Goal: Information Seeking & Learning: Learn about a topic

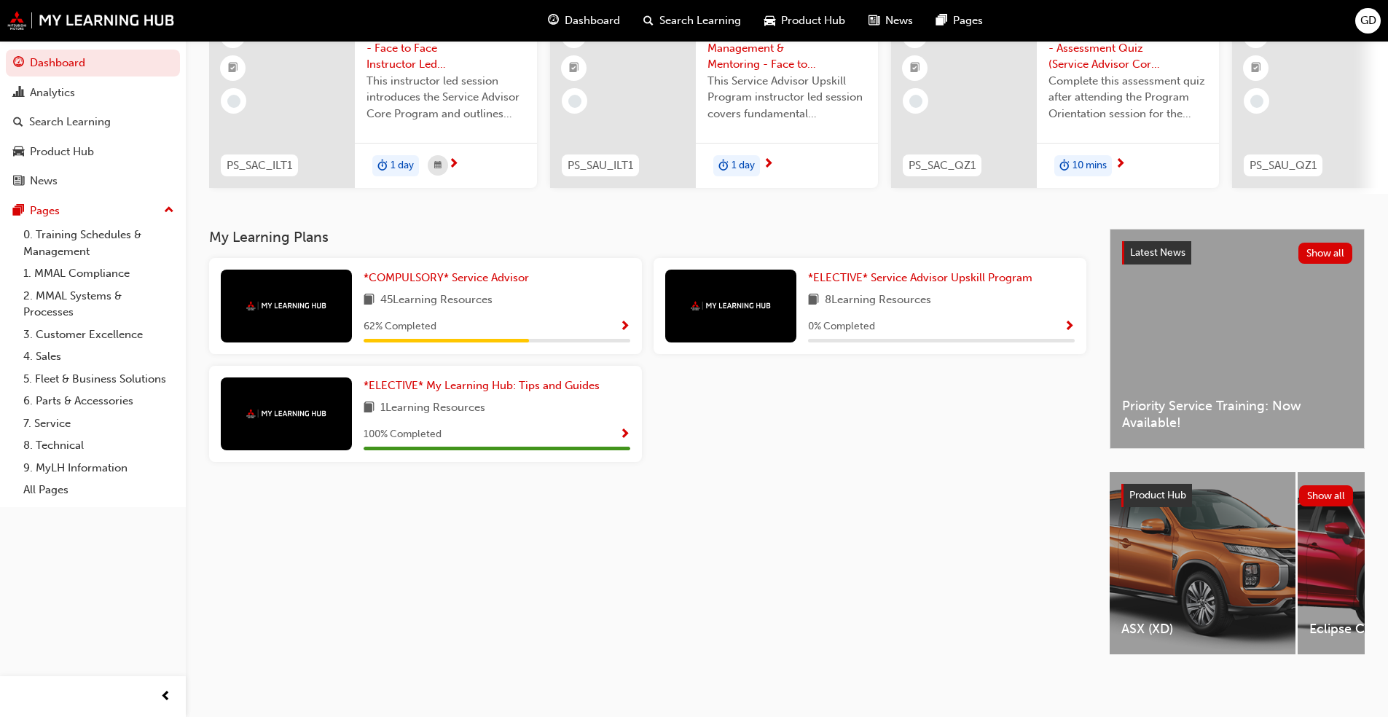
scroll to position [154, 0]
click at [728, 517] on div "Eclipse Cross (YB)" at bounding box center [1391, 563] width 186 height 182
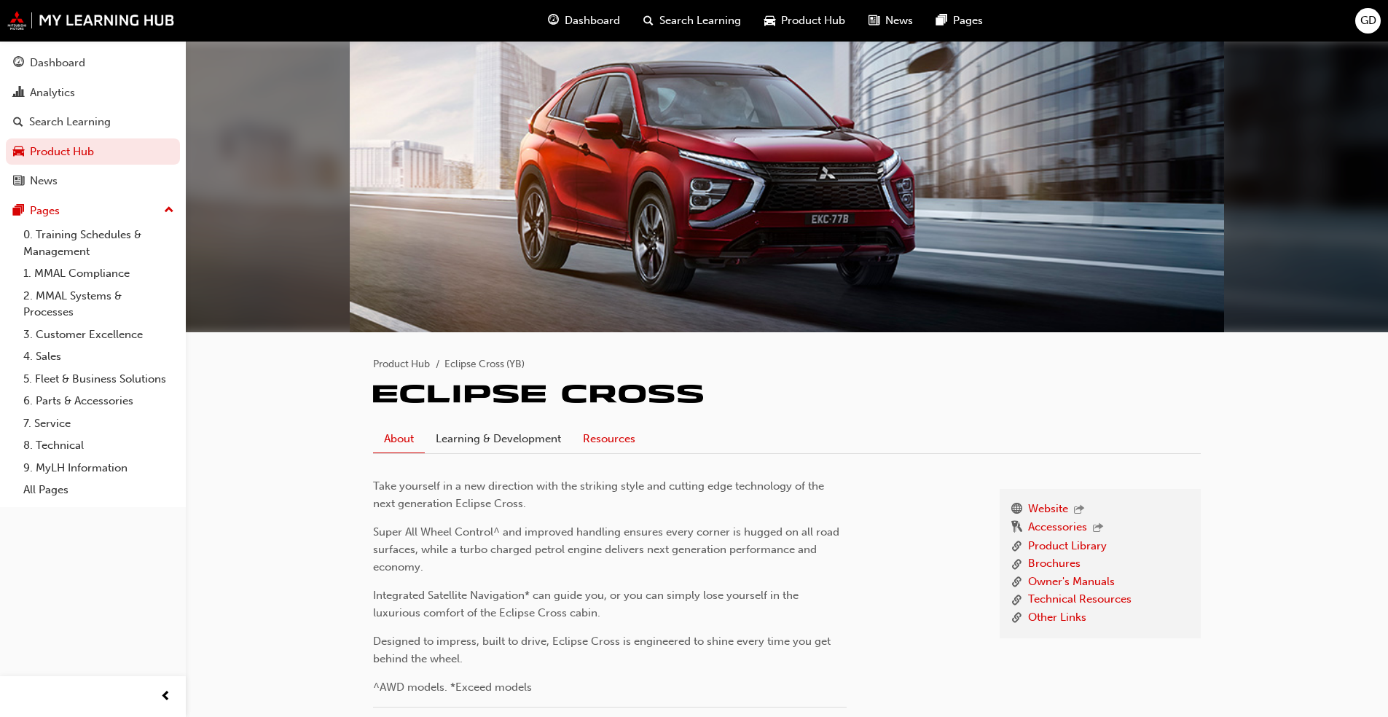
click at [617, 437] on link "Resources" at bounding box center [609, 439] width 74 height 28
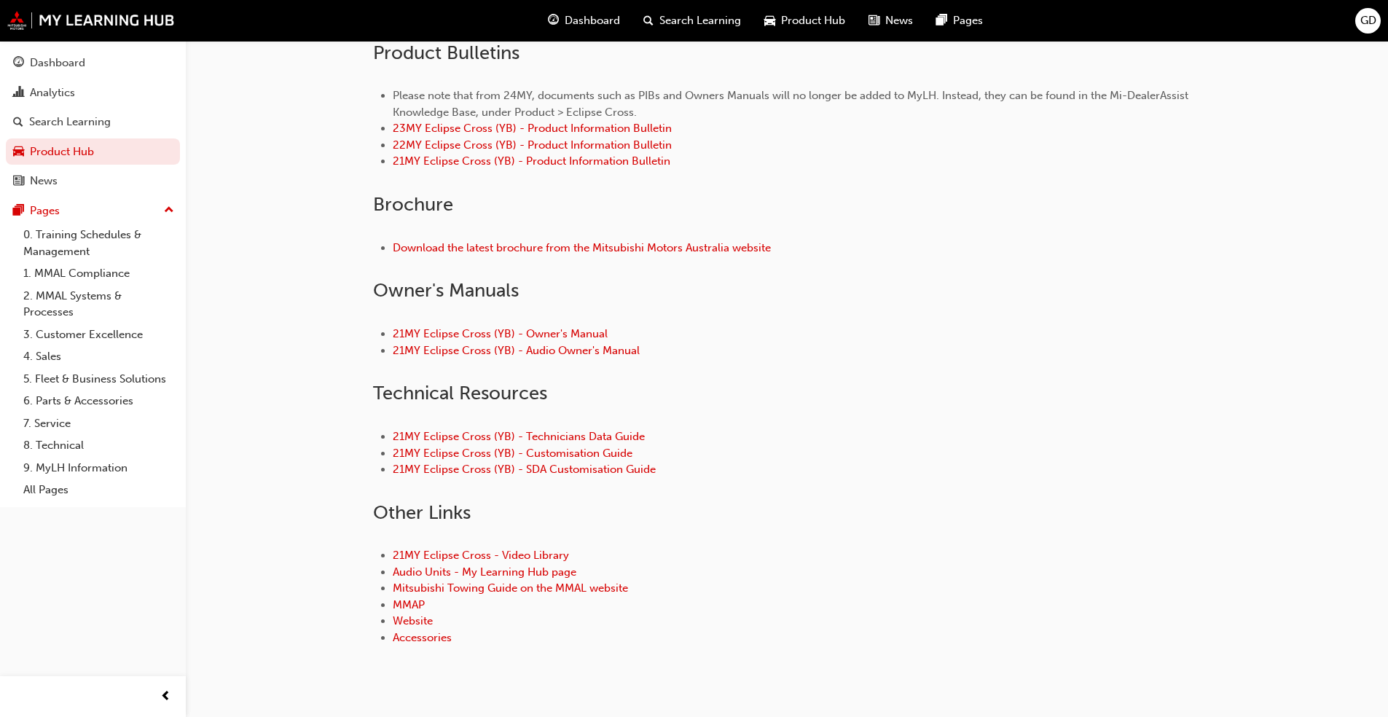
scroll to position [437, 0]
click at [549, 546] on link "21MY Eclipse Cross - Video Library" at bounding box center [481, 553] width 176 height 13
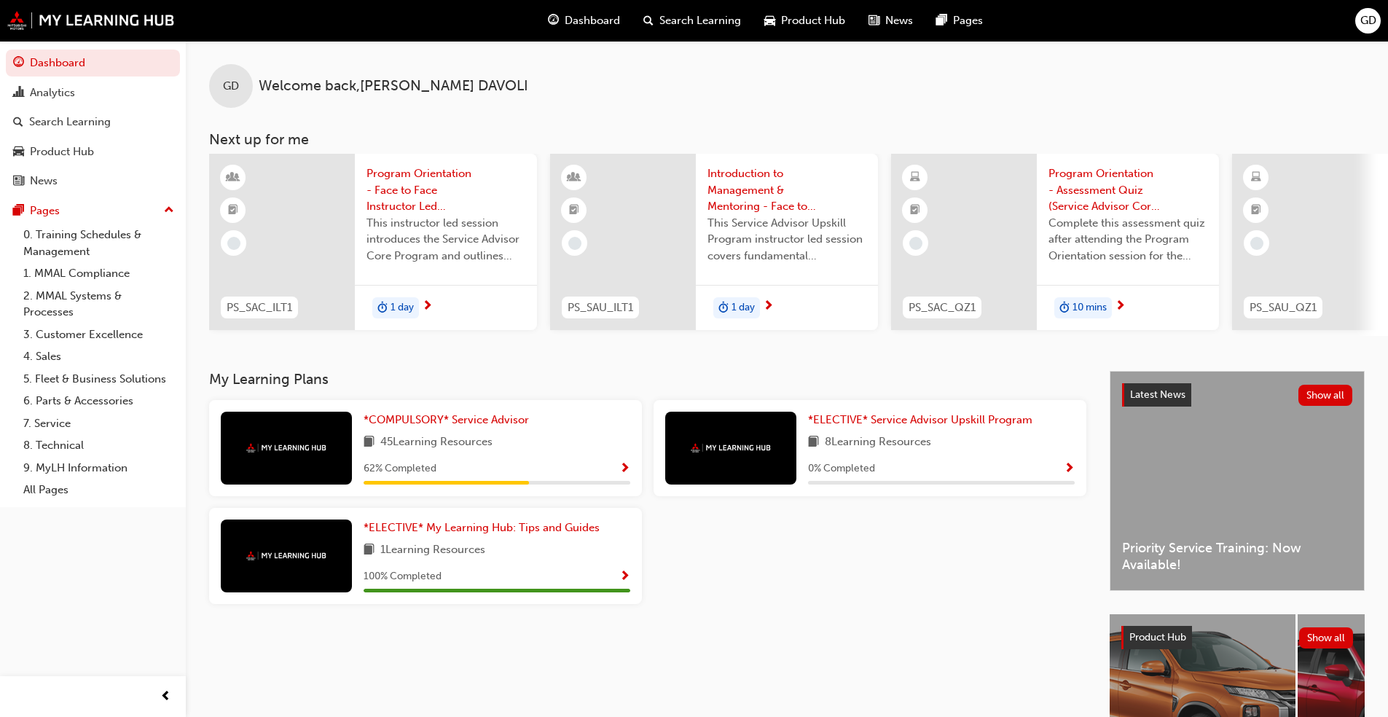
click at [717, 546] on div "Product Hub Show all" at bounding box center [1237, 637] width 255 height 47
click at [717, 546] on button "Show all" at bounding box center [1326, 637] width 55 height 21
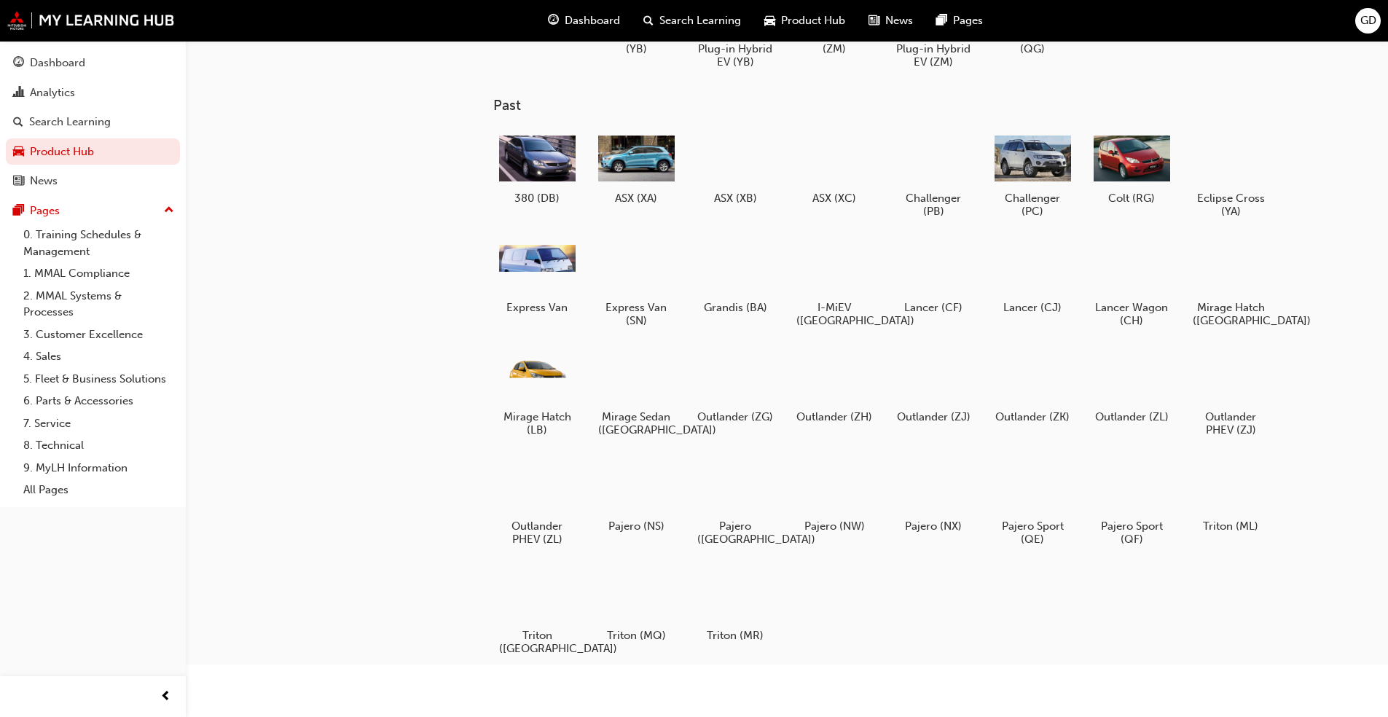
scroll to position [130, 0]
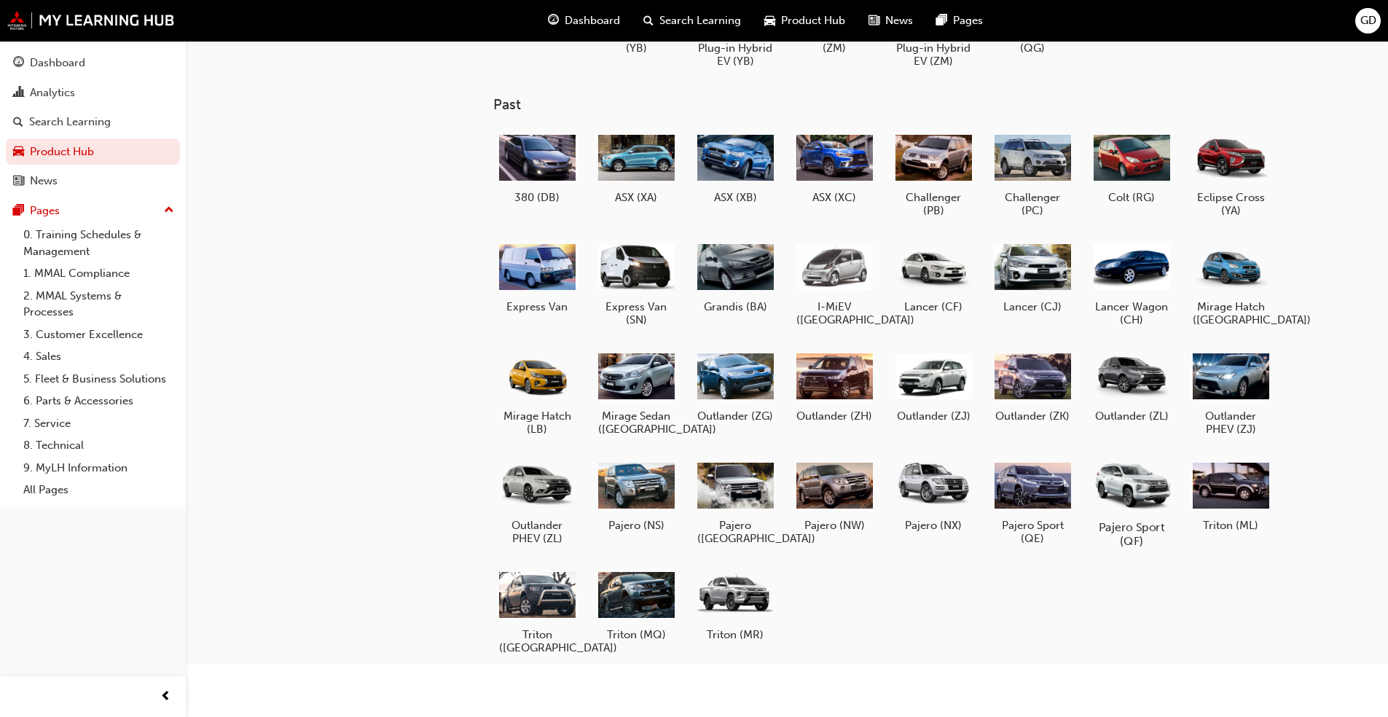
click at [717, 493] on div at bounding box center [1131, 485] width 81 height 58
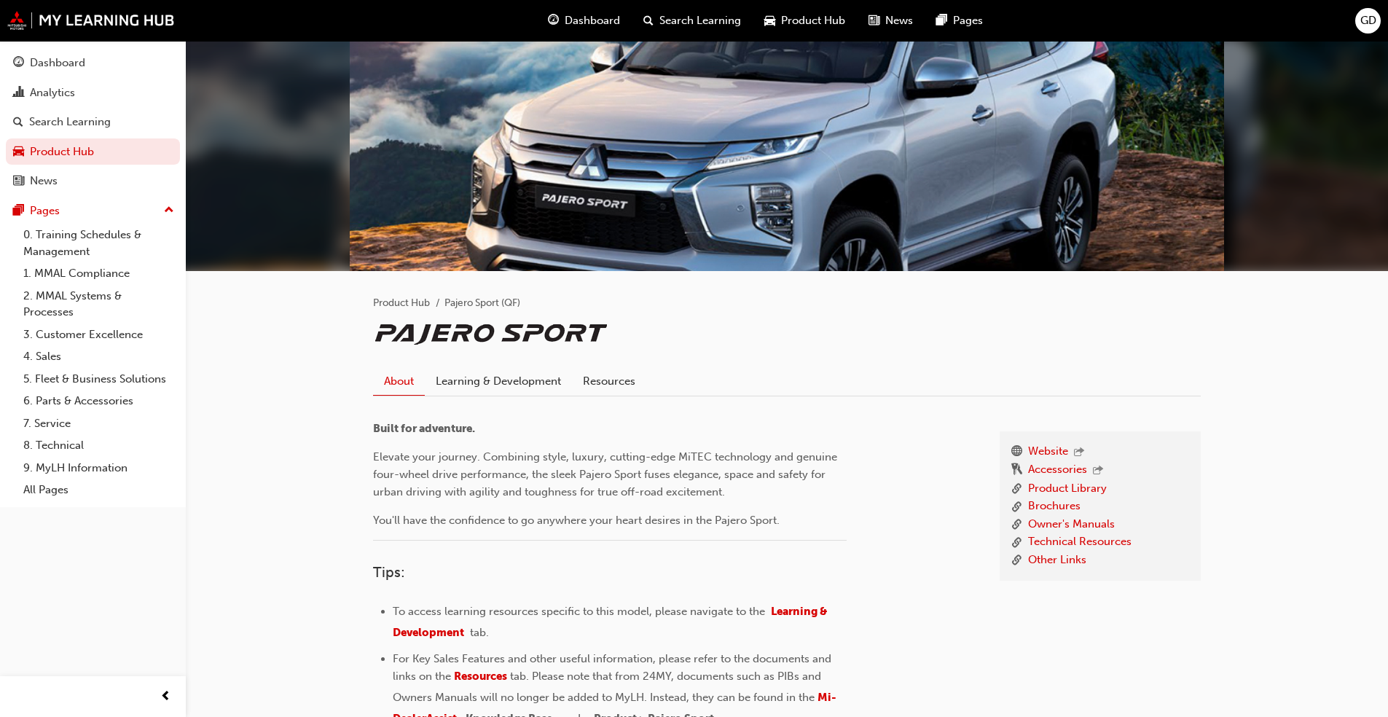
scroll to position [219, 0]
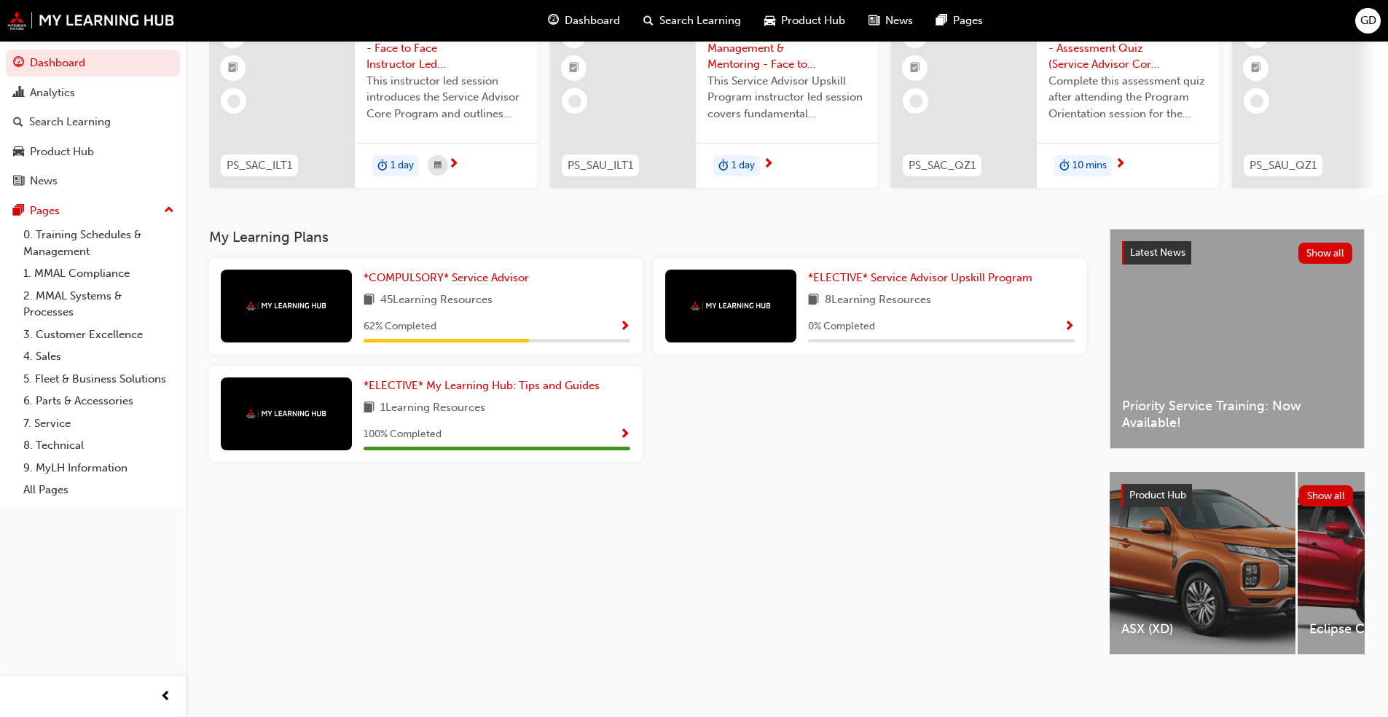
scroll to position [154, 0]
click at [94, 379] on link "5. Fleet & Business Solutions" at bounding box center [98, 379] width 163 height 23
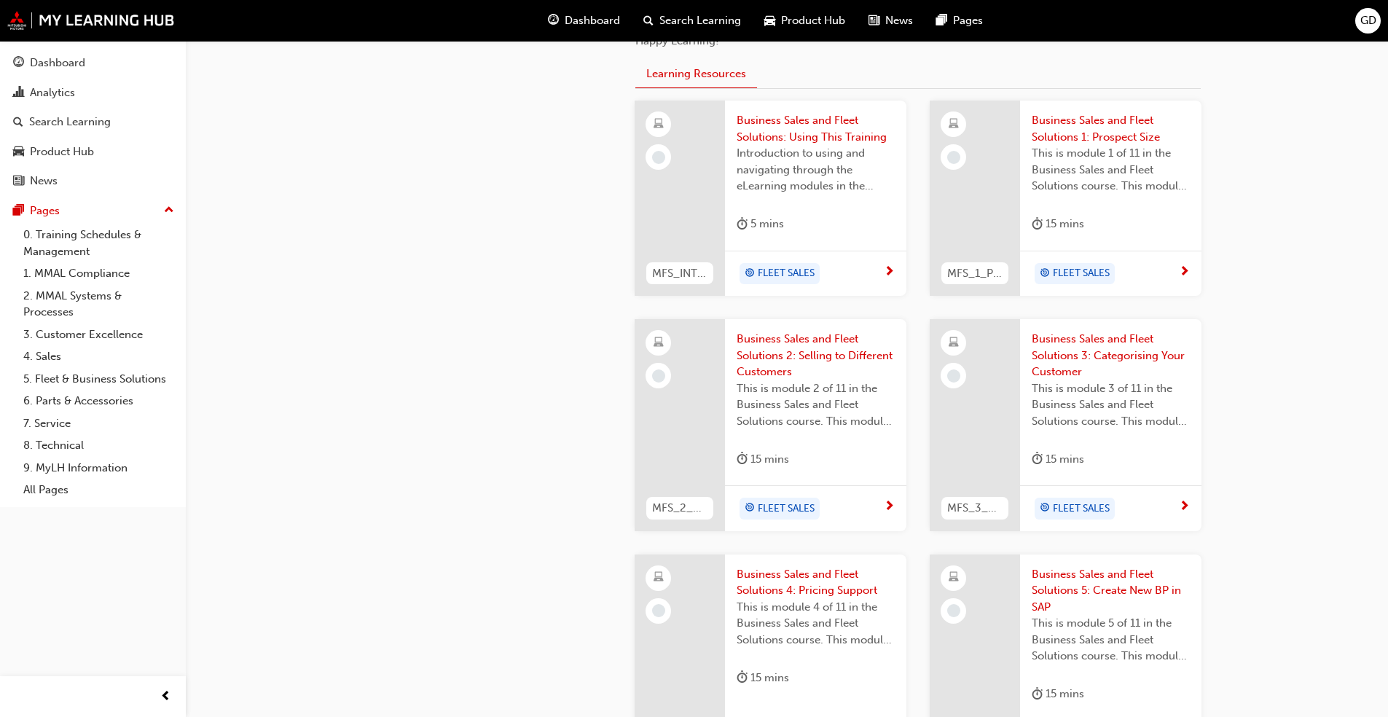
scroll to position [583, 0]
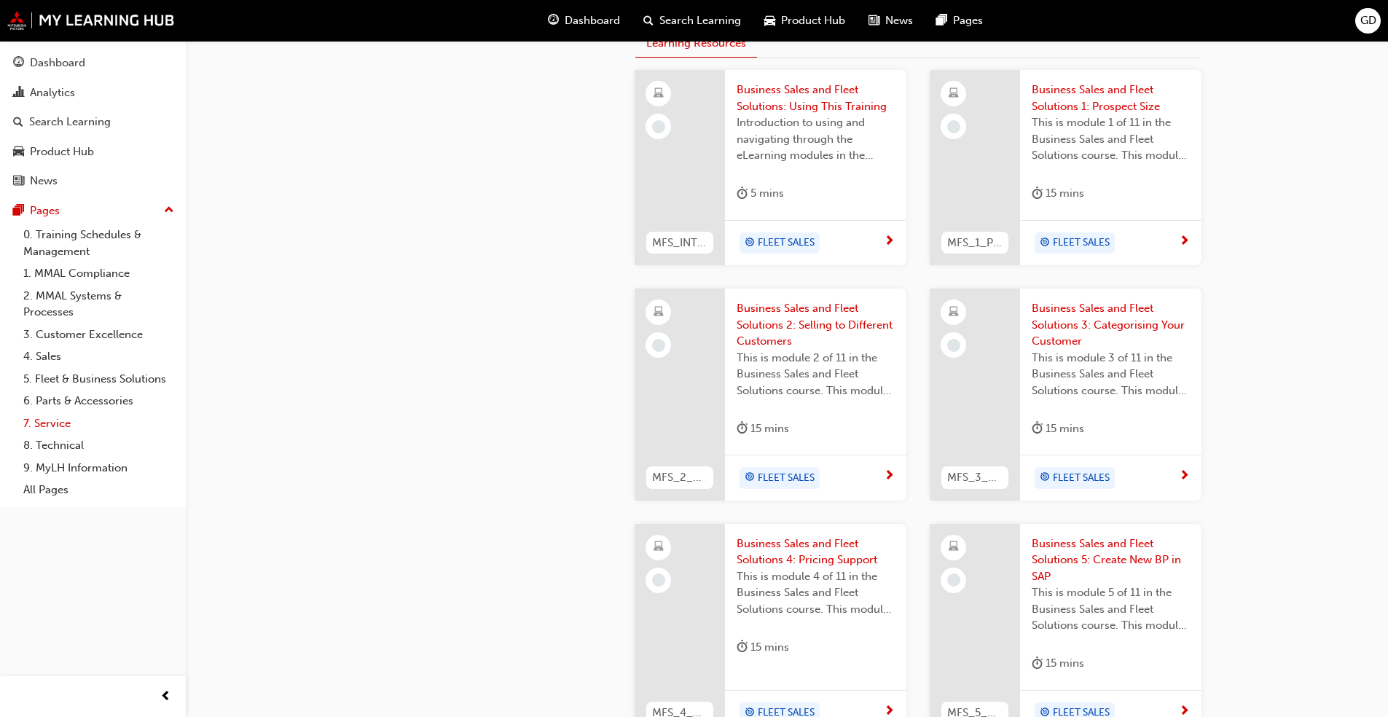
click at [52, 422] on link "7. Service" at bounding box center [98, 423] width 163 height 23
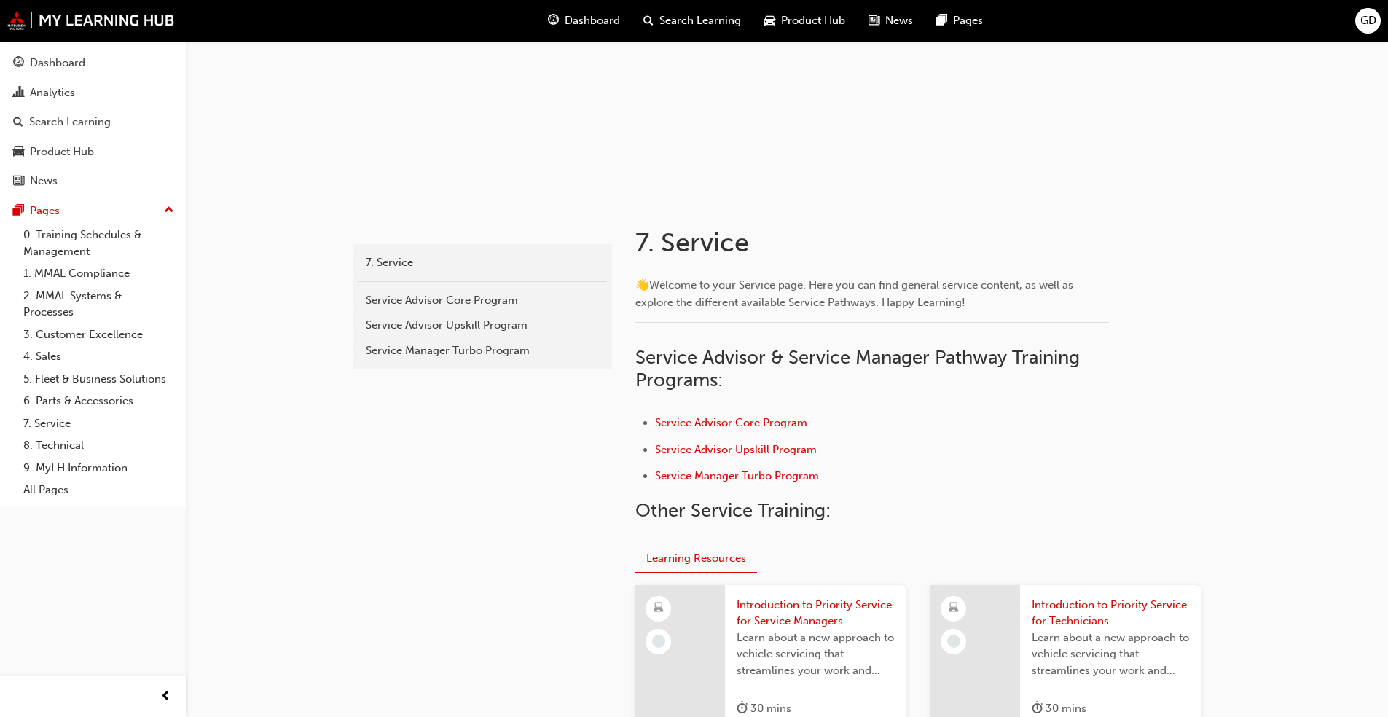
scroll to position [146, 0]
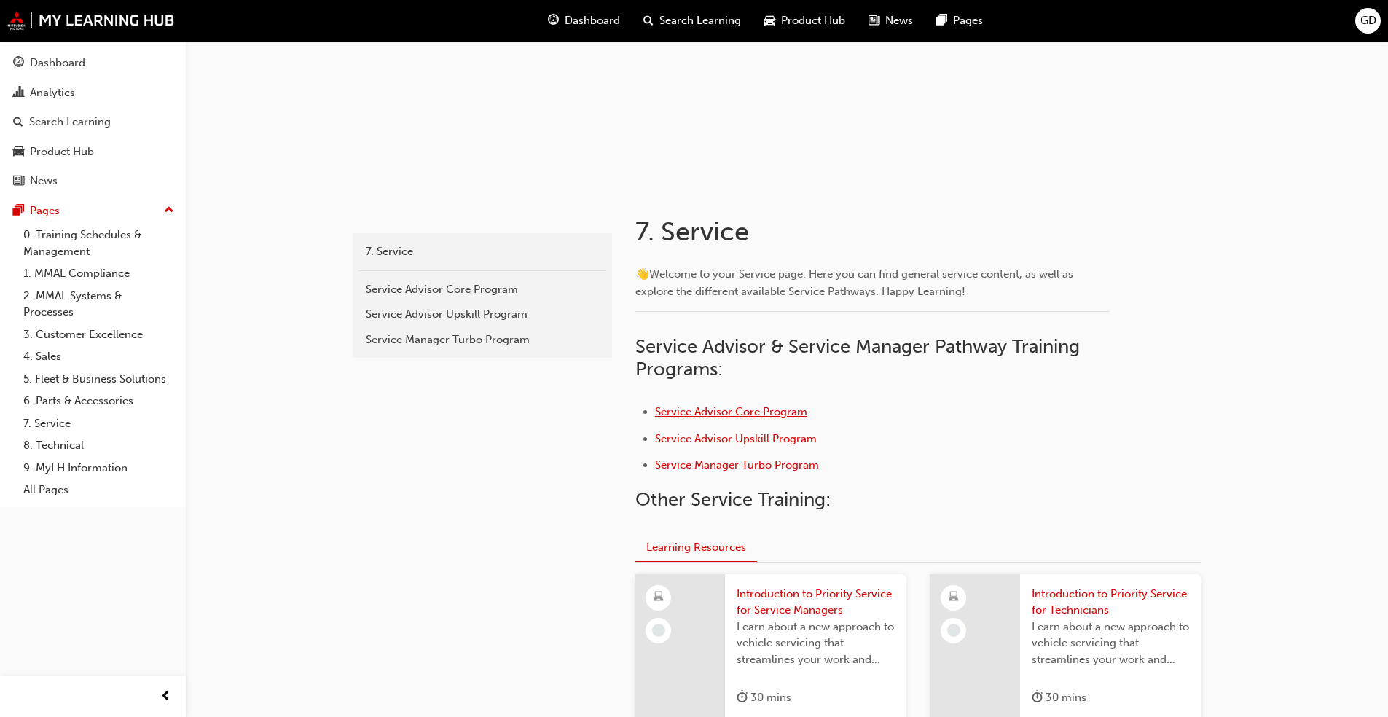
click at [772, 413] on span "Service Advisor Core Program" at bounding box center [731, 411] width 152 height 13
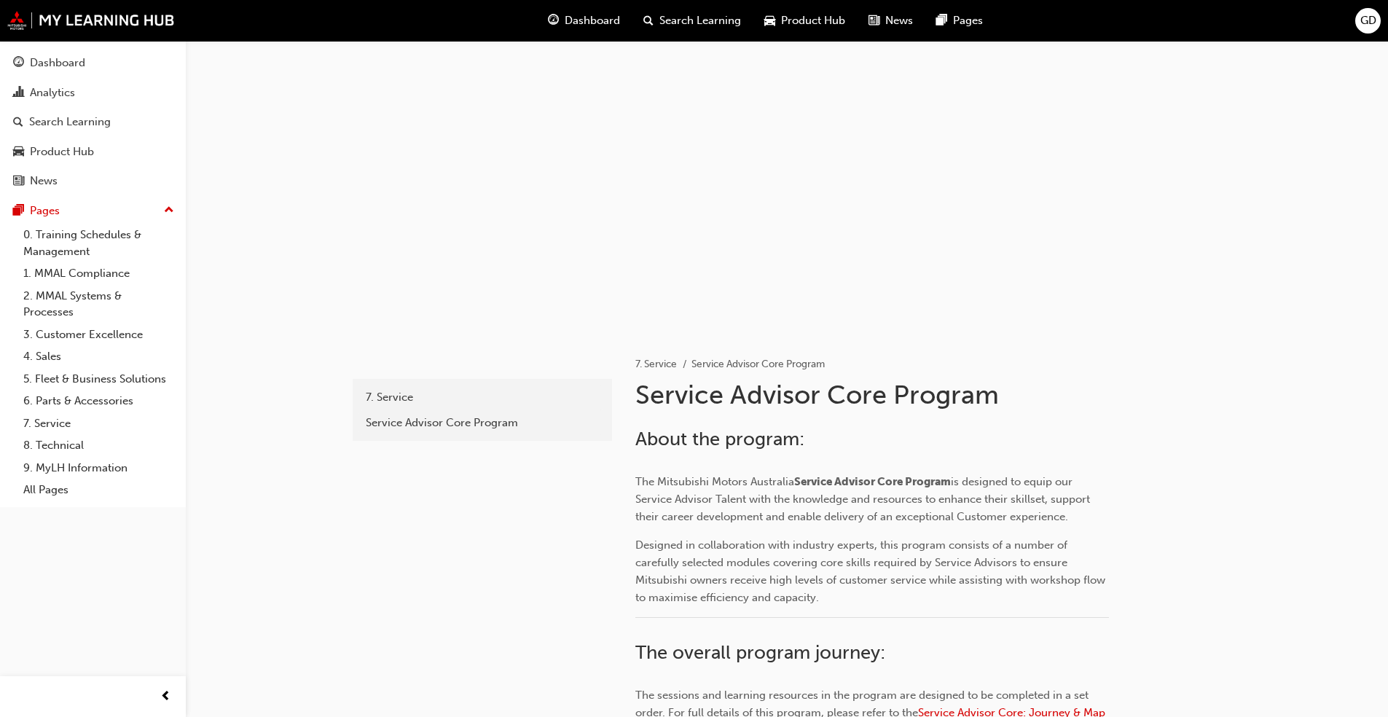
click at [783, 214] on div at bounding box center [787, 187] width 875 height 292
click at [786, 176] on div at bounding box center [787, 187] width 875 height 292
click at [579, 178] on div at bounding box center [787, 187] width 875 height 292
click at [797, 183] on div at bounding box center [787, 187] width 875 height 292
click at [656, 362] on link "7. Service" at bounding box center [656, 364] width 42 height 12
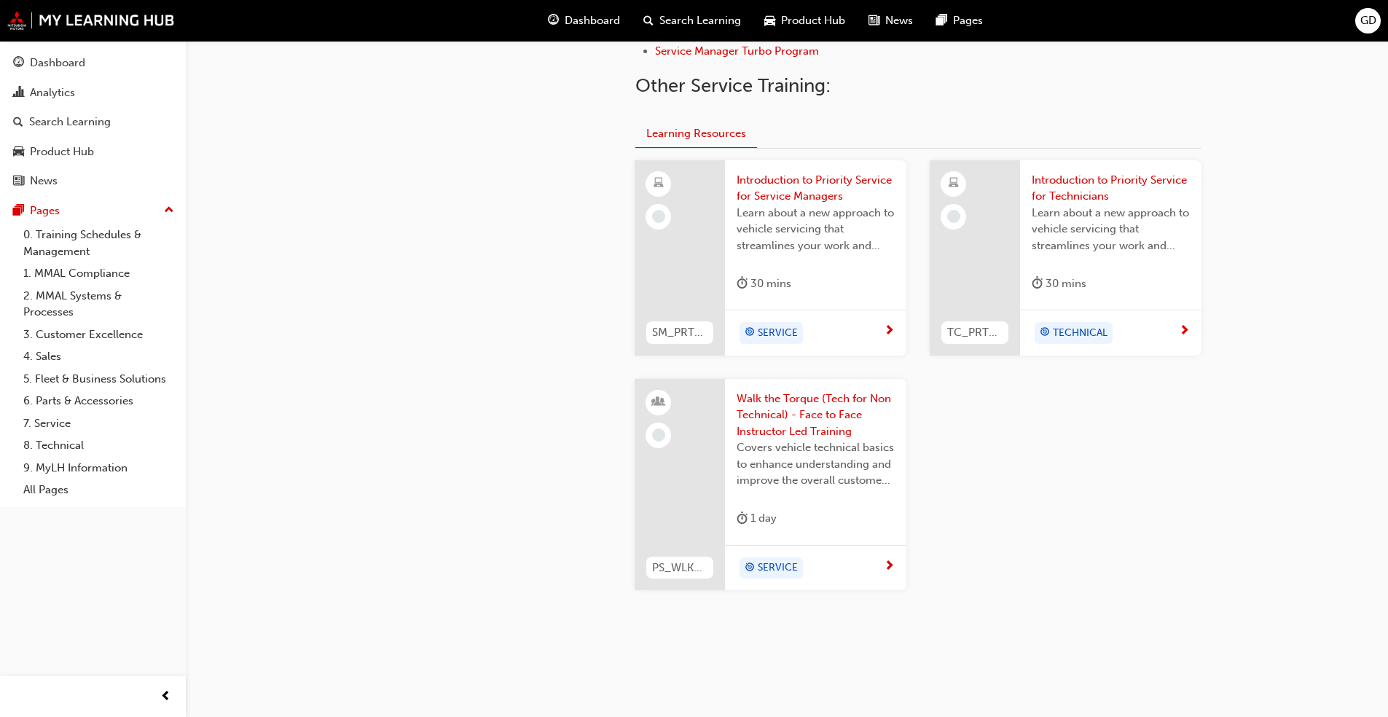
scroll to position [586, 0]
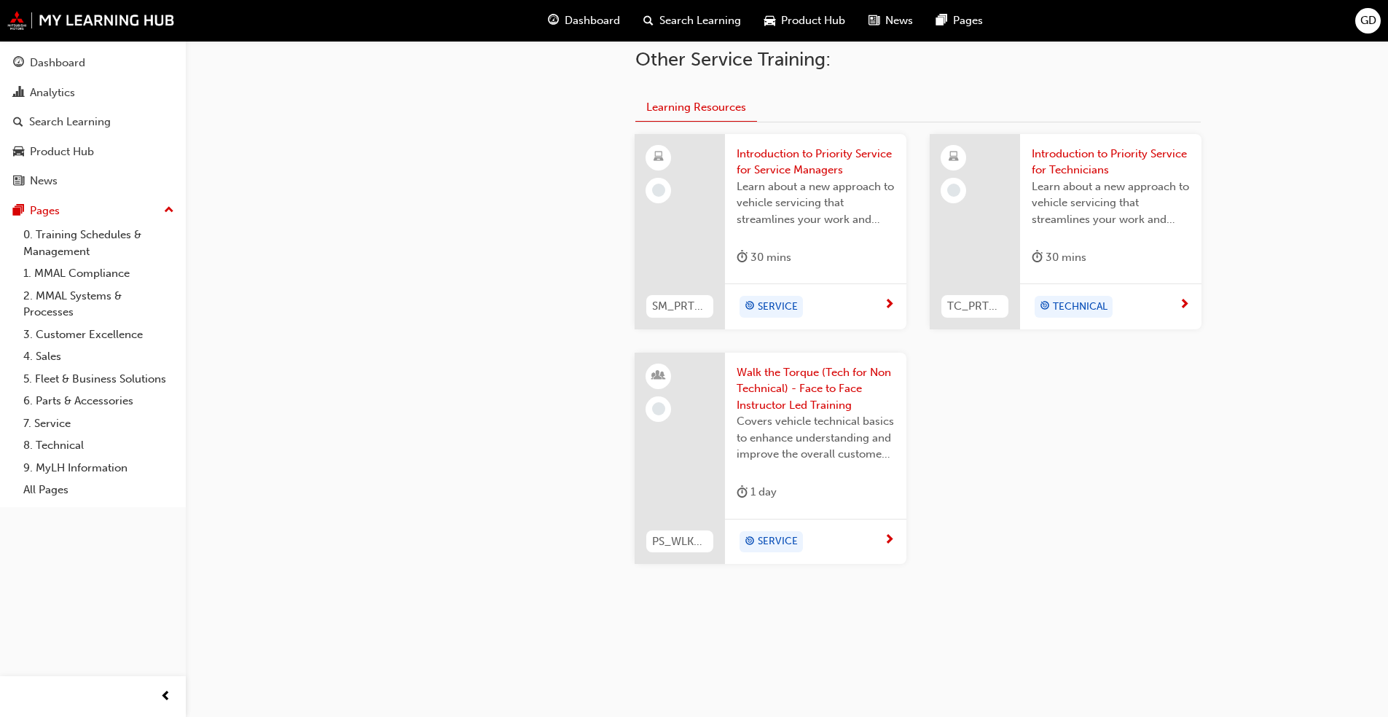
click at [798, 383] on span "Walk the Torque (Tech for Non Technical) - Face to Face Instructor Led Training" at bounding box center [816, 389] width 158 height 50
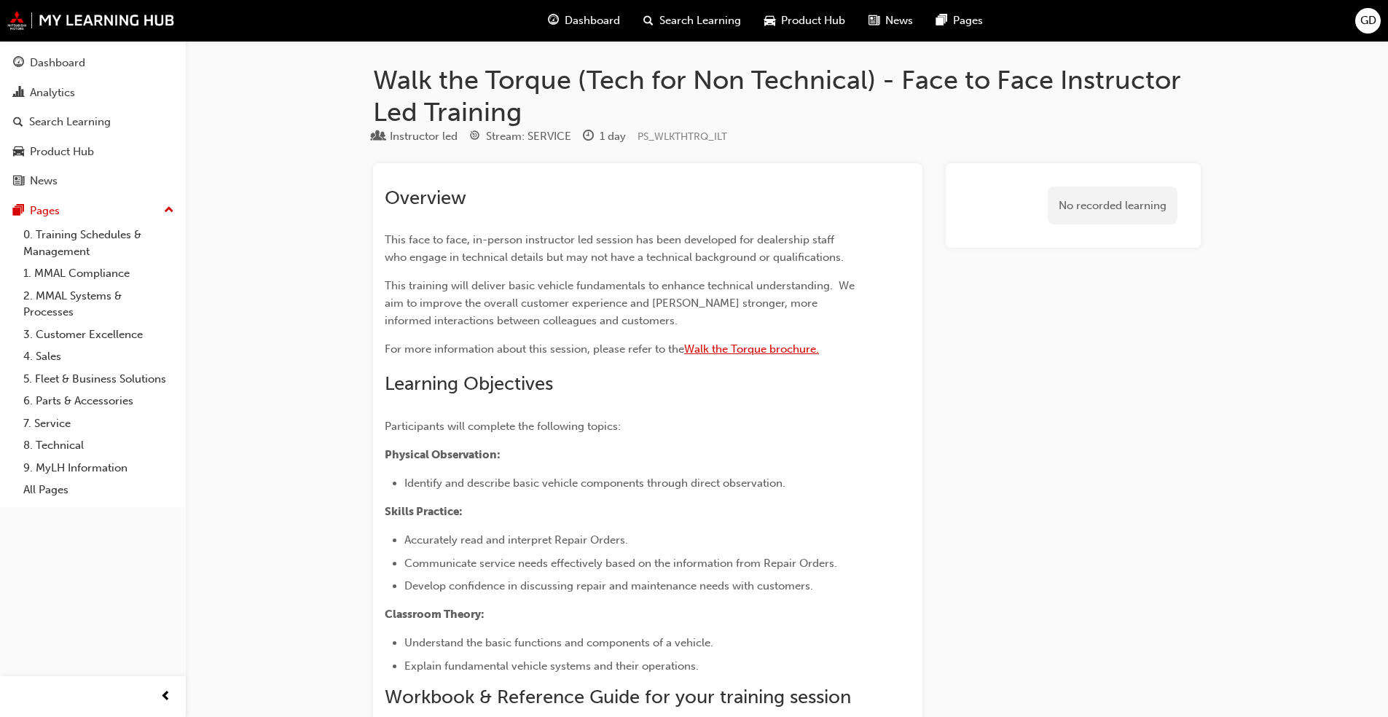
click at [754, 348] on span "Walk the Torque brochure." at bounding box center [751, 349] width 135 height 13
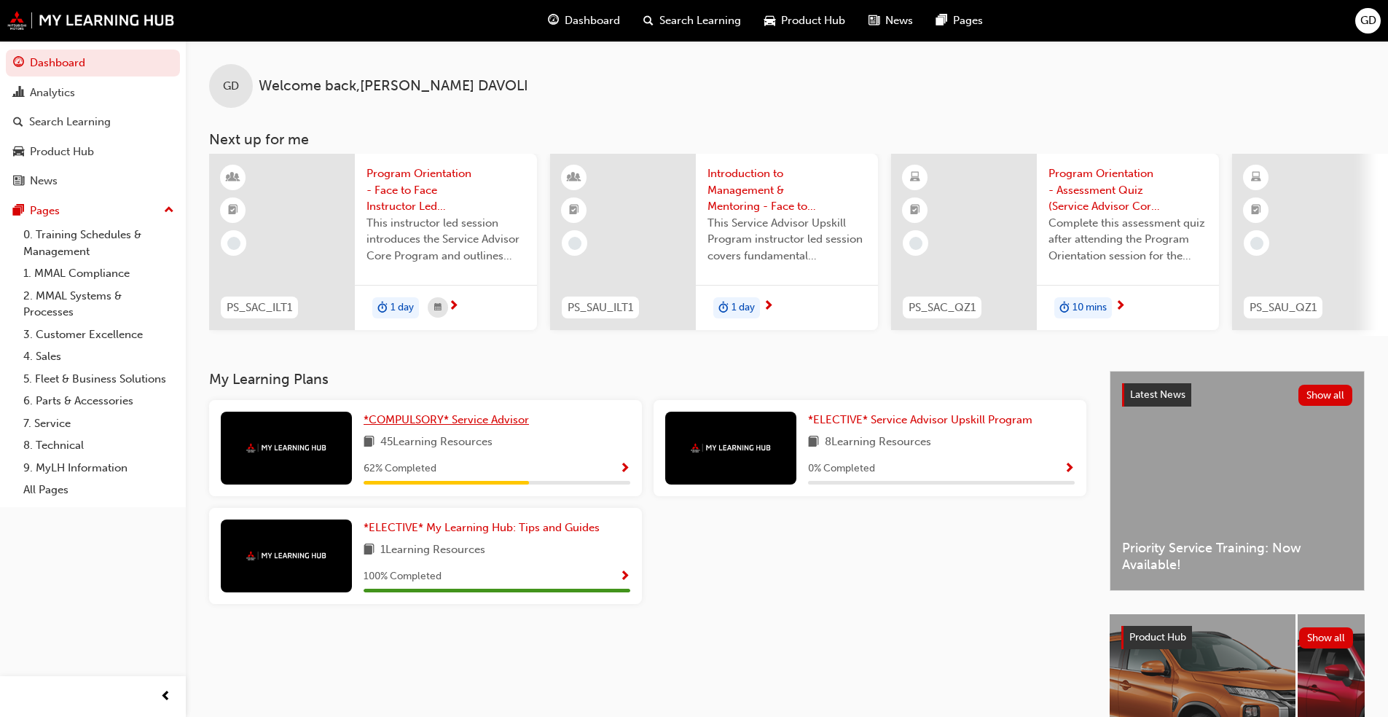
click at [429, 426] on span "*COMPULSORY* Service Advisor" at bounding box center [446, 419] width 165 height 13
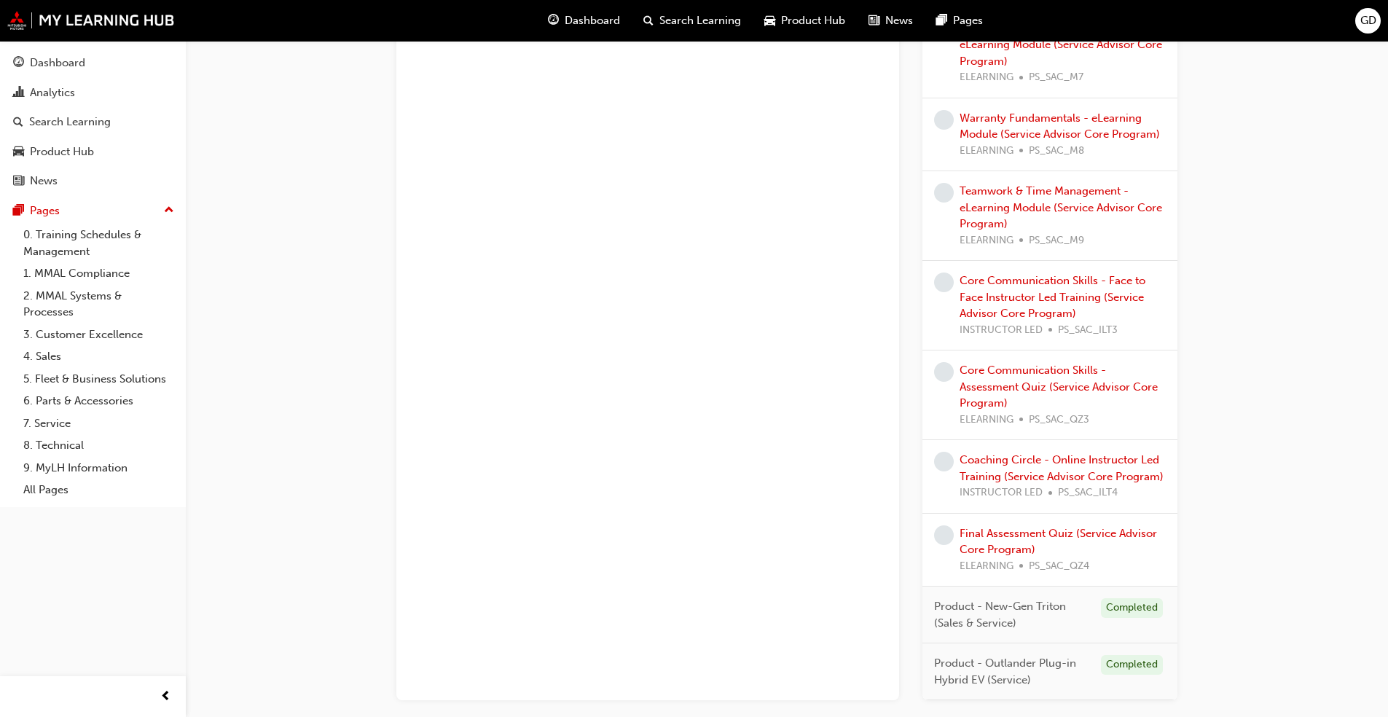
scroll to position [1467, 0]
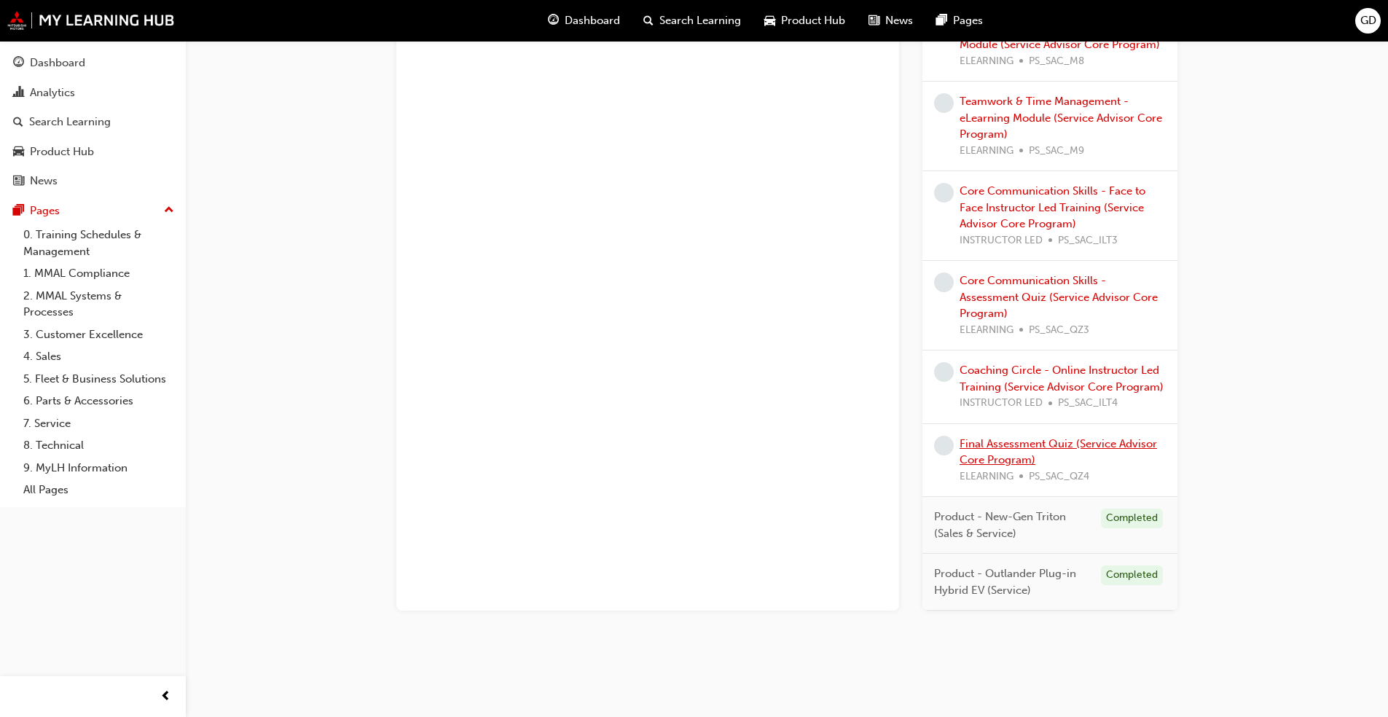
click at [717, 447] on link "Final Assessment Quiz (Service Advisor Core Program)" at bounding box center [1058, 452] width 197 height 30
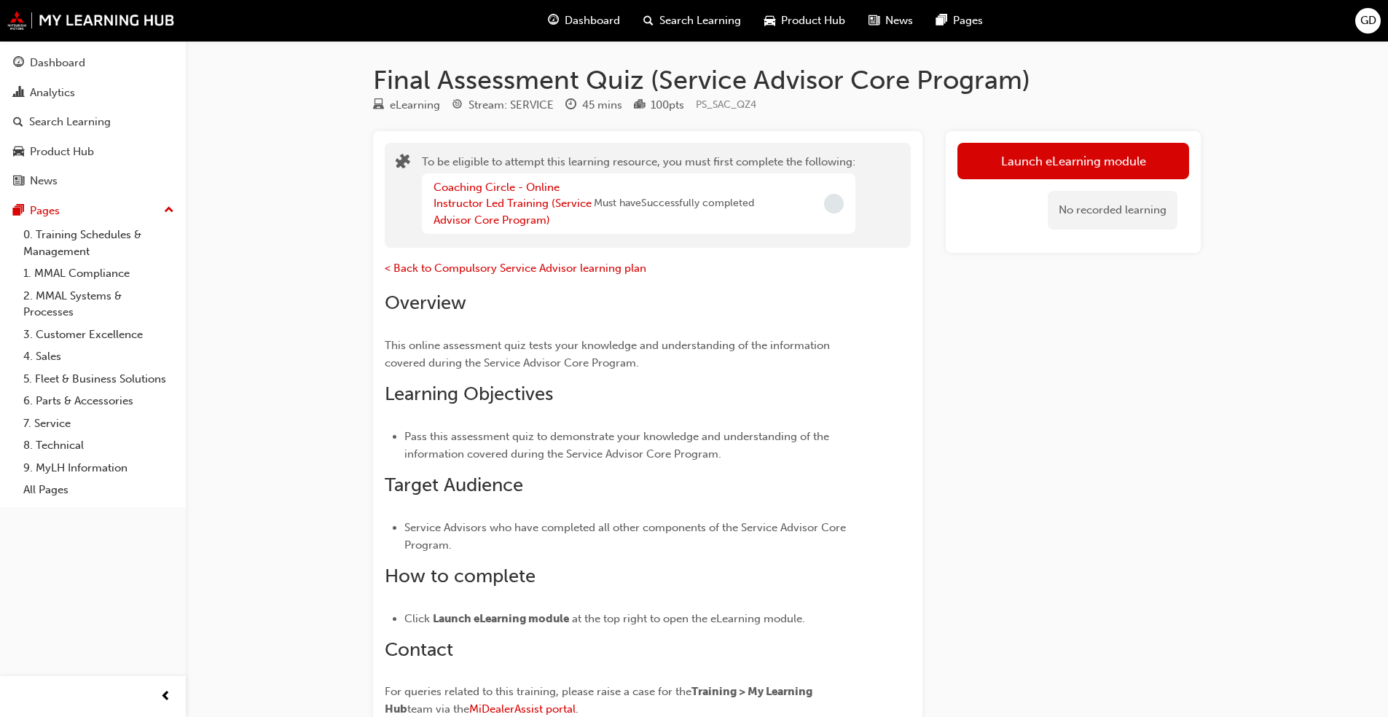
click at [717, 21] on span "GD" at bounding box center [1369, 20] width 16 height 17
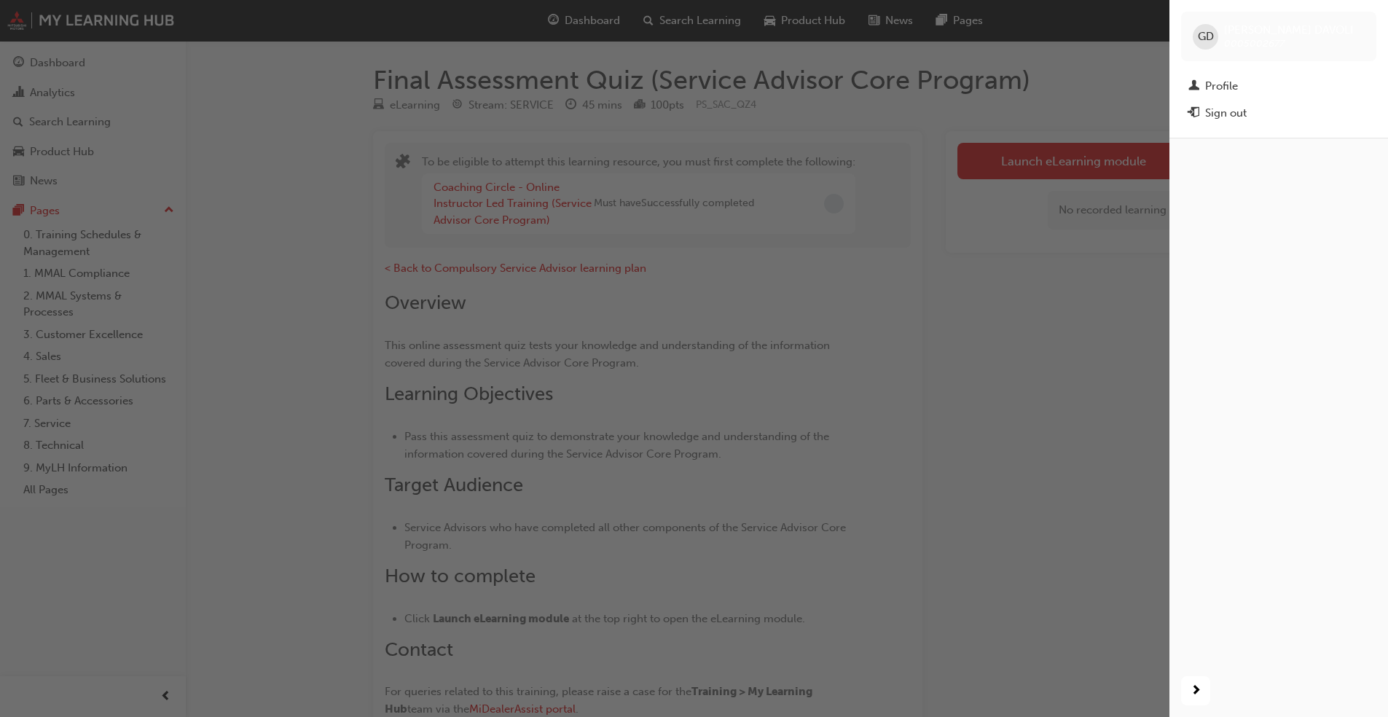
click at [717, 42] on span "GD" at bounding box center [1206, 36] width 16 height 17
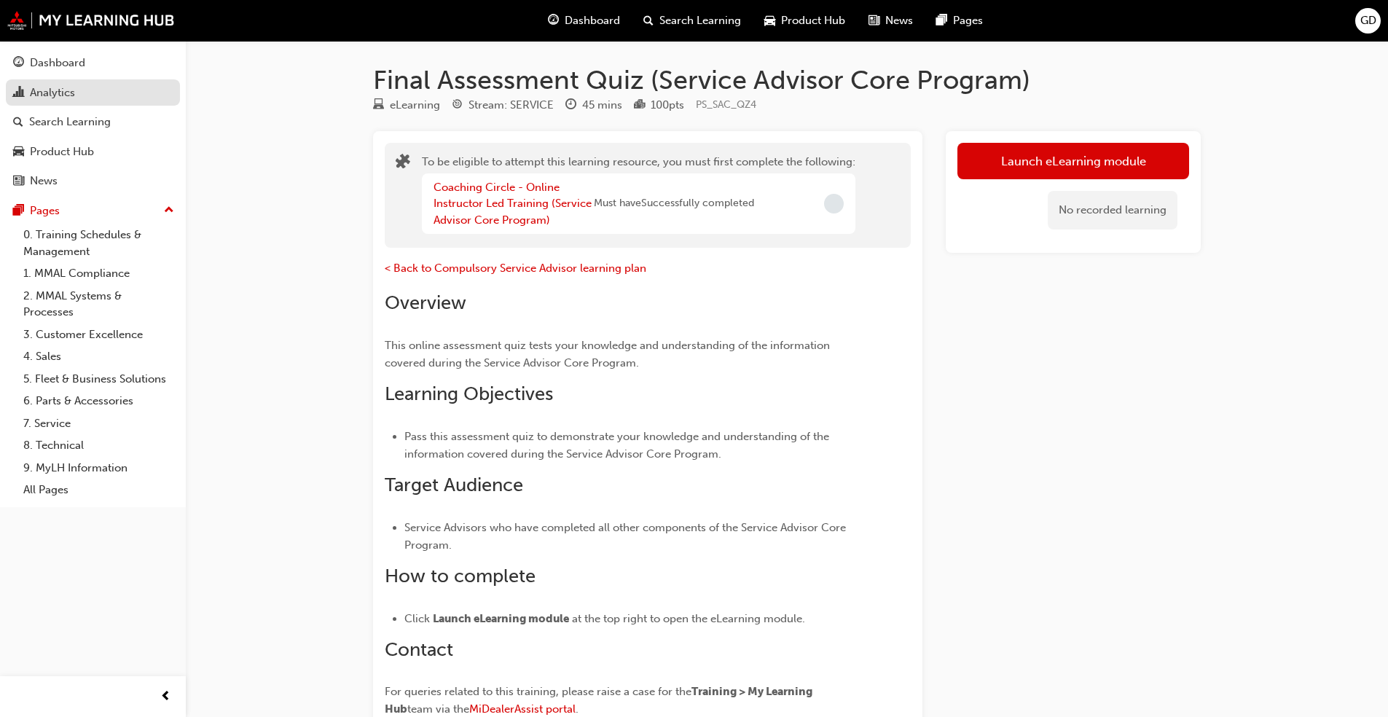
click at [49, 93] on div "Analytics" at bounding box center [52, 93] width 45 height 17
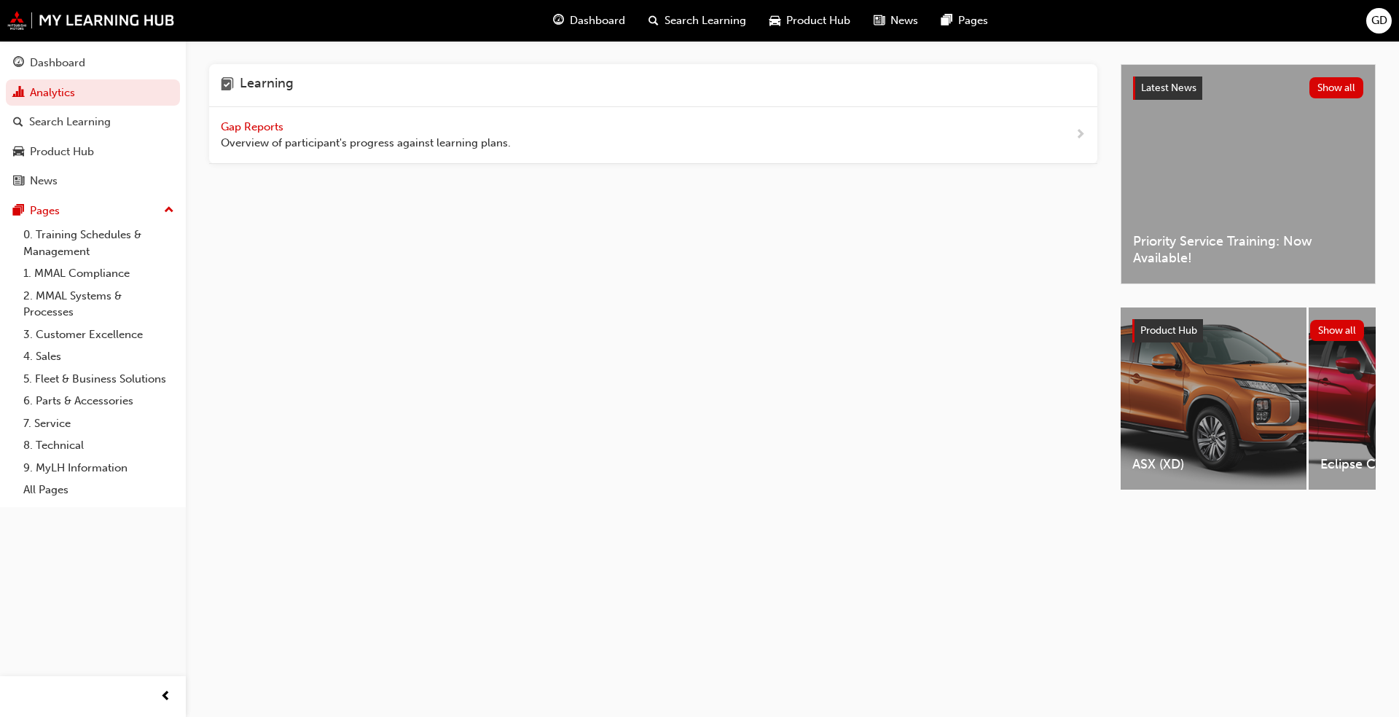
click at [268, 126] on span "Gap Reports" at bounding box center [254, 126] width 66 height 13
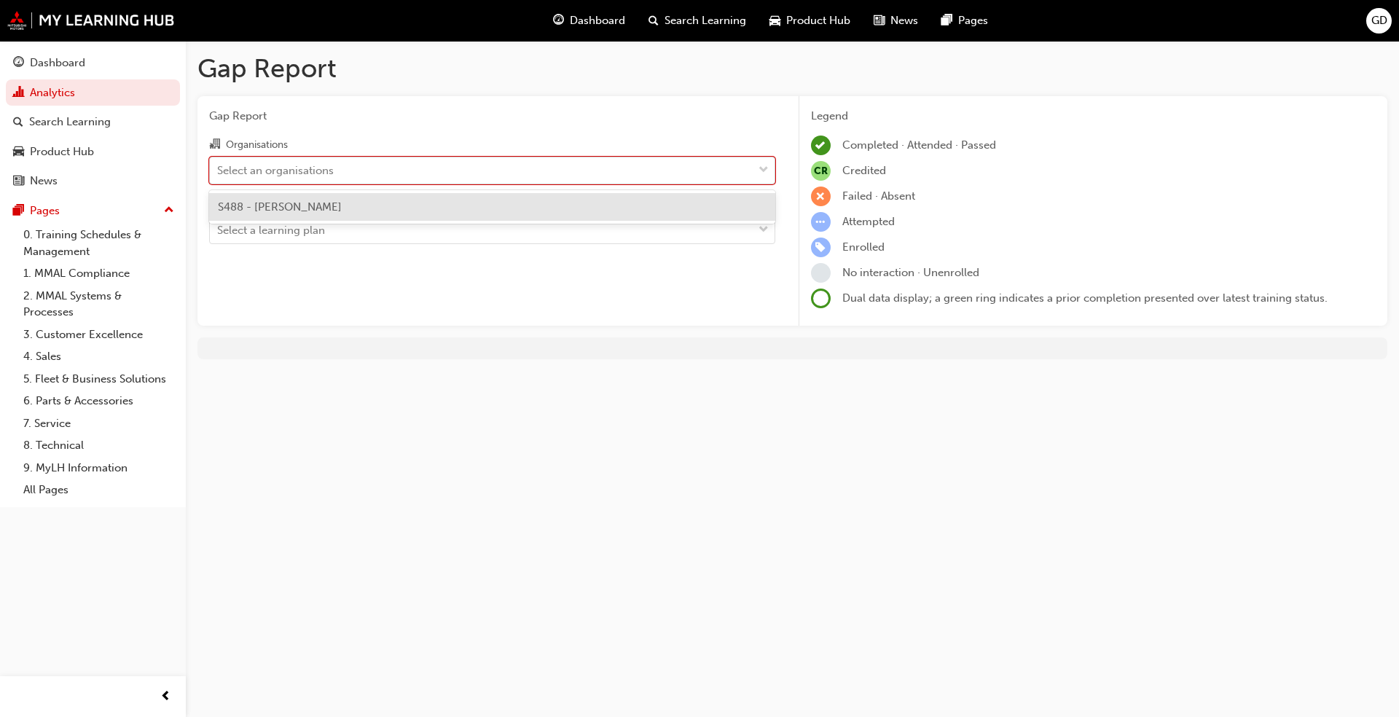
click at [241, 175] on div "Select an organisations" at bounding box center [275, 170] width 117 height 17
click at [219, 175] on input "Organisations option S488 - Agostino Mitsubishi focused, 1 of 1. 1 result avail…" at bounding box center [217, 169] width 1 height 12
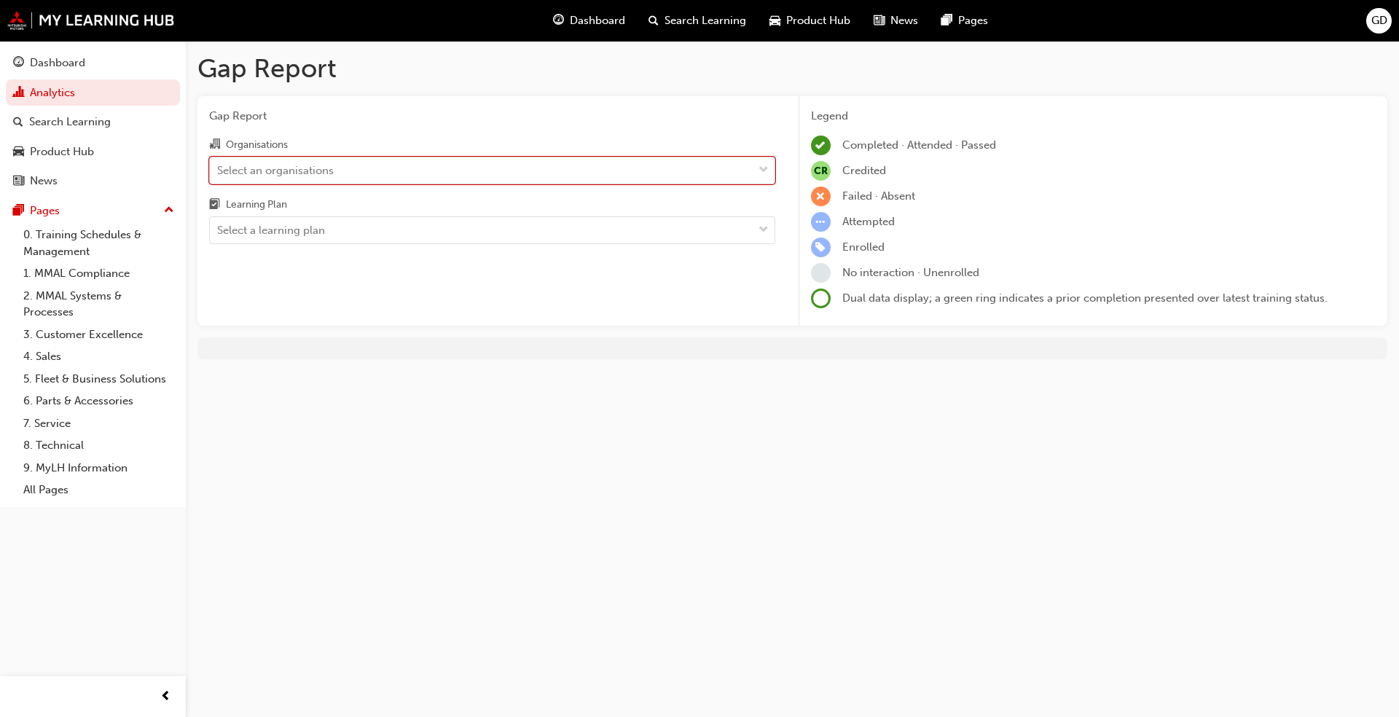
click at [717, 166] on span "down-icon" at bounding box center [764, 170] width 10 height 19
click at [219, 166] on input "Organisations 0 results available. Select is focused ,type to refine list, pres…" at bounding box center [217, 169] width 1 height 12
click at [717, 165] on div at bounding box center [764, 170] width 22 height 26
click at [219, 165] on input "Organisations 0 results available. Select is focused ,type to refine list, pres…" at bounding box center [217, 169] width 1 height 12
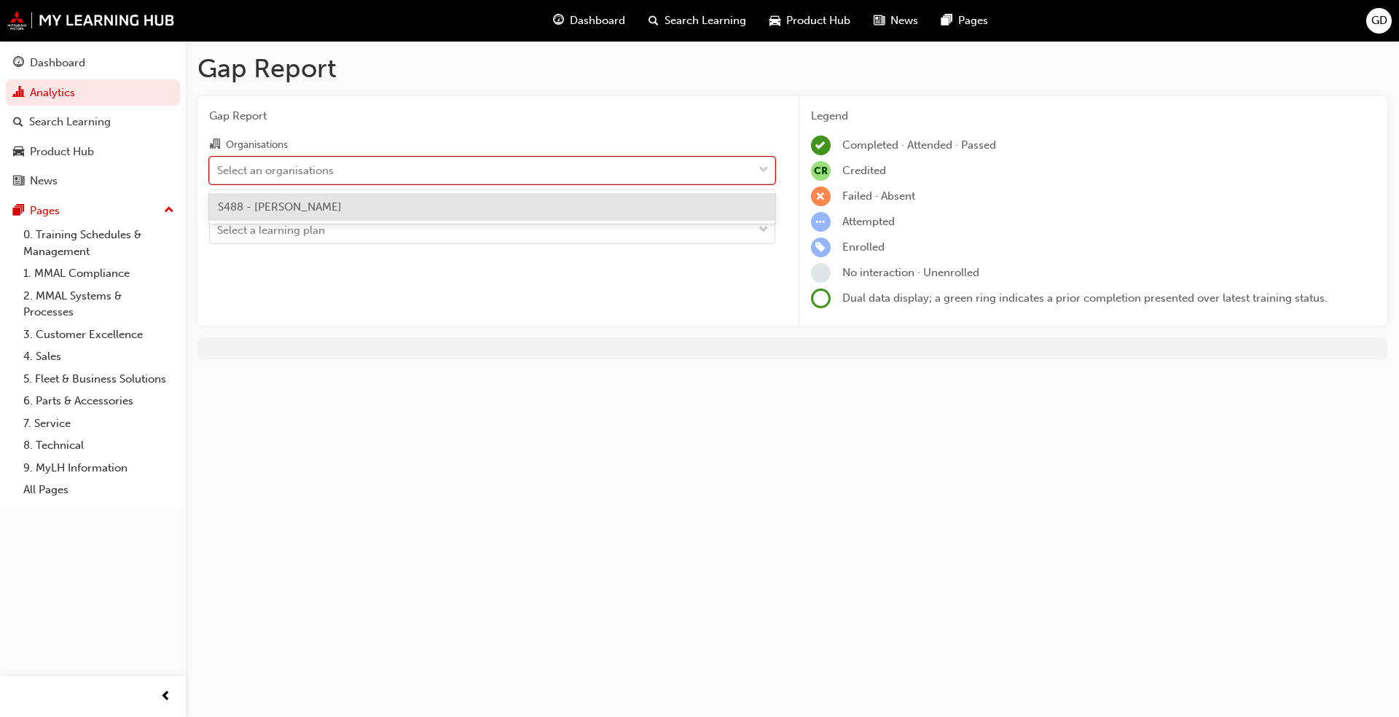
click at [717, 165] on span "down-icon" at bounding box center [764, 170] width 10 height 19
click at [219, 165] on input "Organisations option S488 - Agostino Mitsubishi focused, 1 of 1. 1 result avail…" at bounding box center [217, 169] width 1 height 12
click at [717, 168] on span "down-icon" at bounding box center [764, 170] width 10 height 19
click at [219, 168] on input "Organisations option S488 - Agostino Mitsubishi focused, 1 of 1. 1 result avail…" at bounding box center [217, 169] width 1 height 12
click at [308, 203] on span "S488 - Agostino Mitsubishi" at bounding box center [280, 206] width 124 height 13
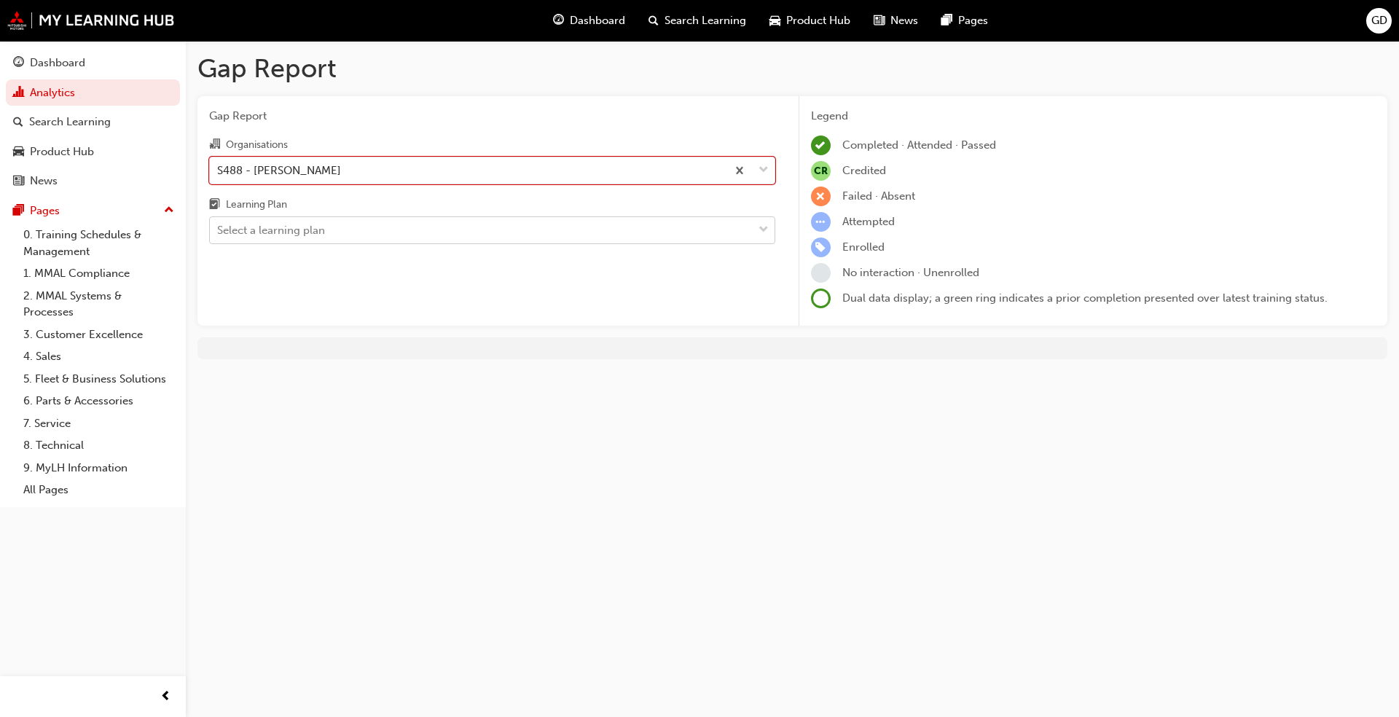
click at [717, 227] on span "down-icon" at bounding box center [764, 230] width 10 height 19
click at [219, 227] on input "Learning Plan Select a learning plan" at bounding box center [217, 230] width 1 height 12
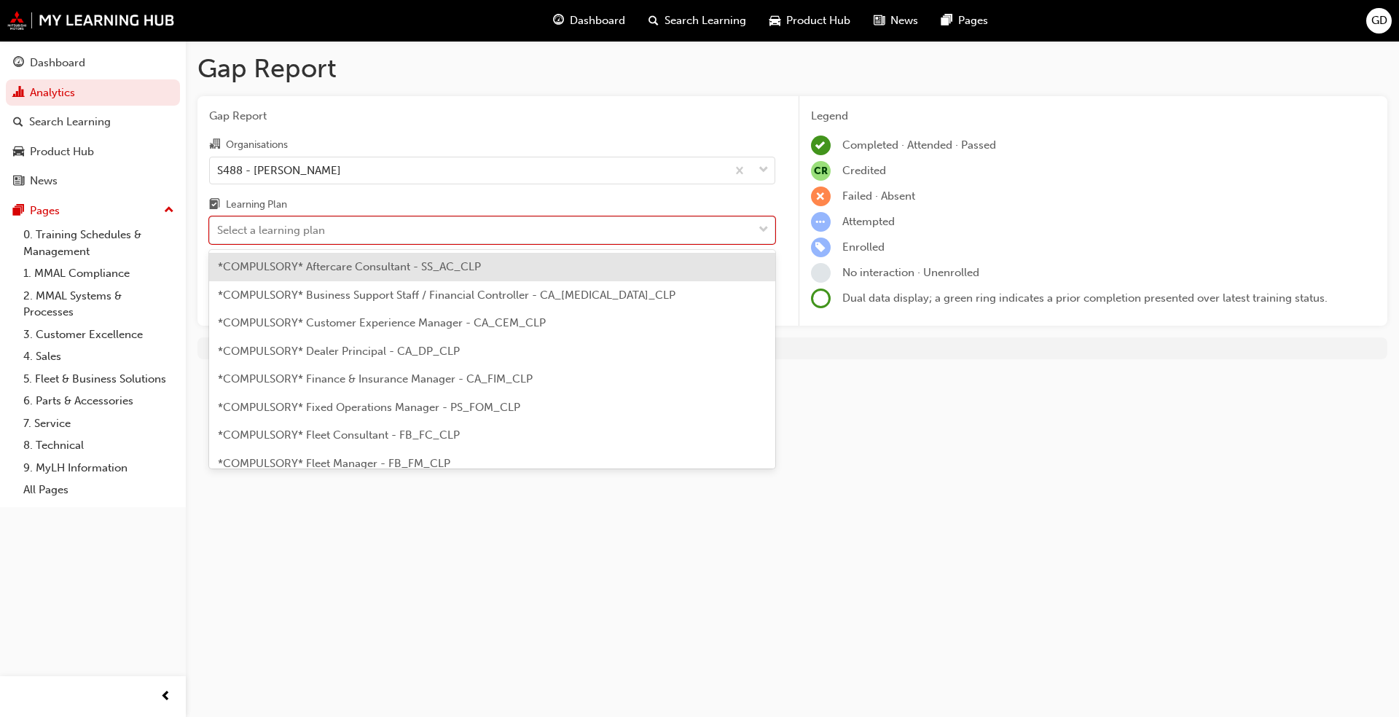
click at [446, 297] on span "*COMPULSORY* Business Support Staff / Financial Controller - CA_BSS_CLP" at bounding box center [447, 295] width 458 height 13
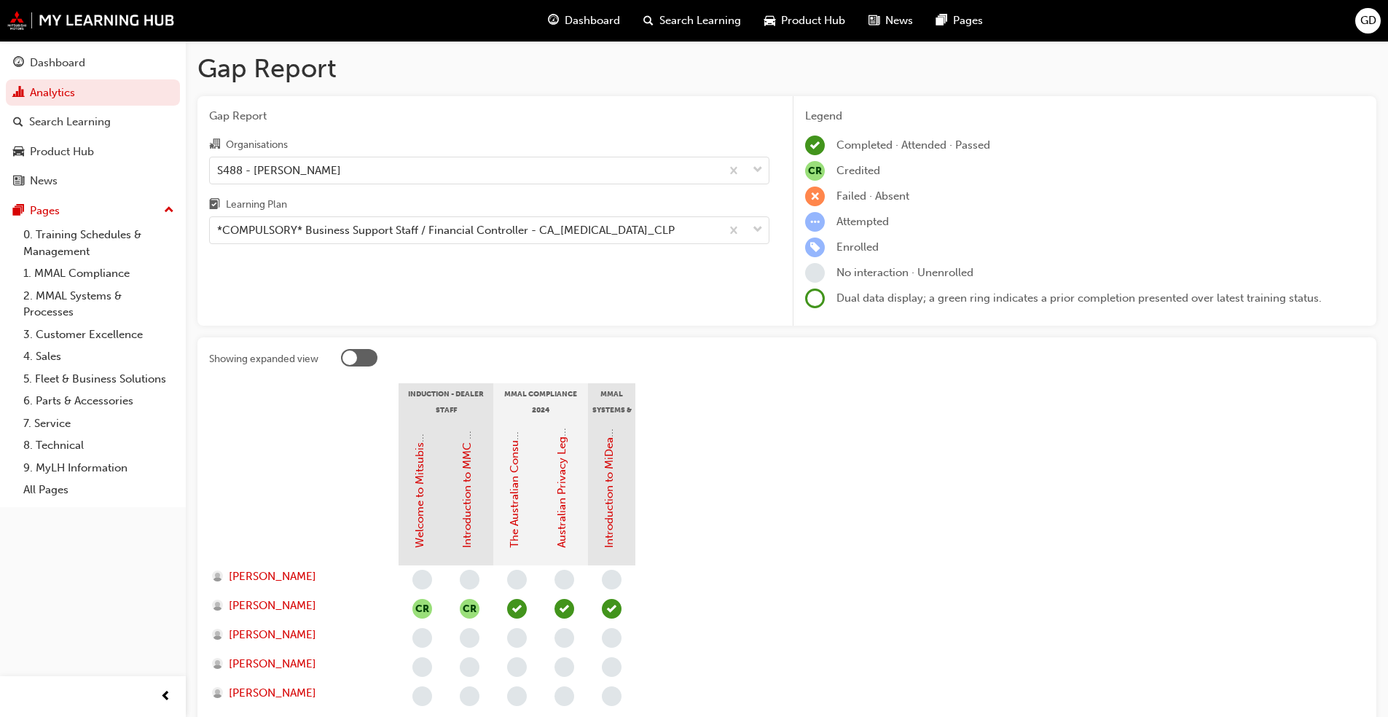
click at [582, 284] on div "Gap Report Organisations S488 - Agostino Mitsubishi Learning Plan *COMPULSORY* …" at bounding box center [489, 211] width 584 height 230
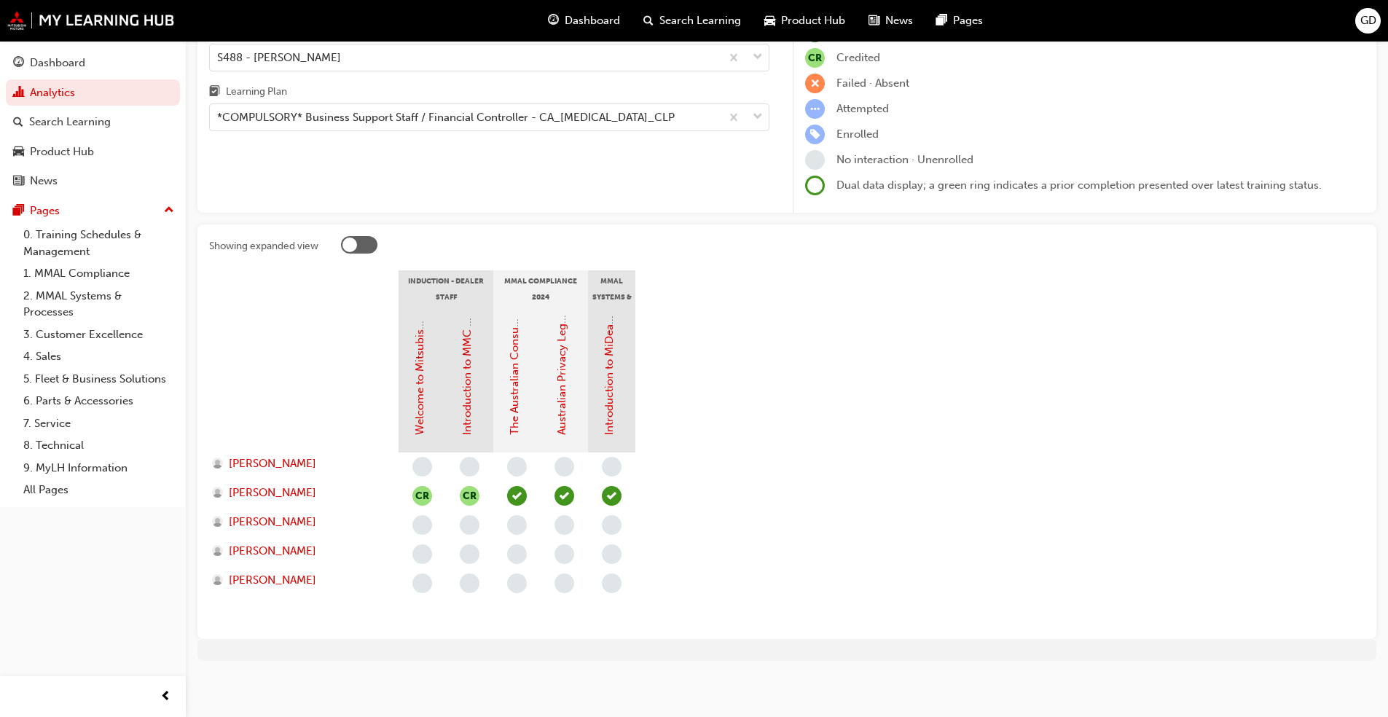
scroll to position [117, 0]
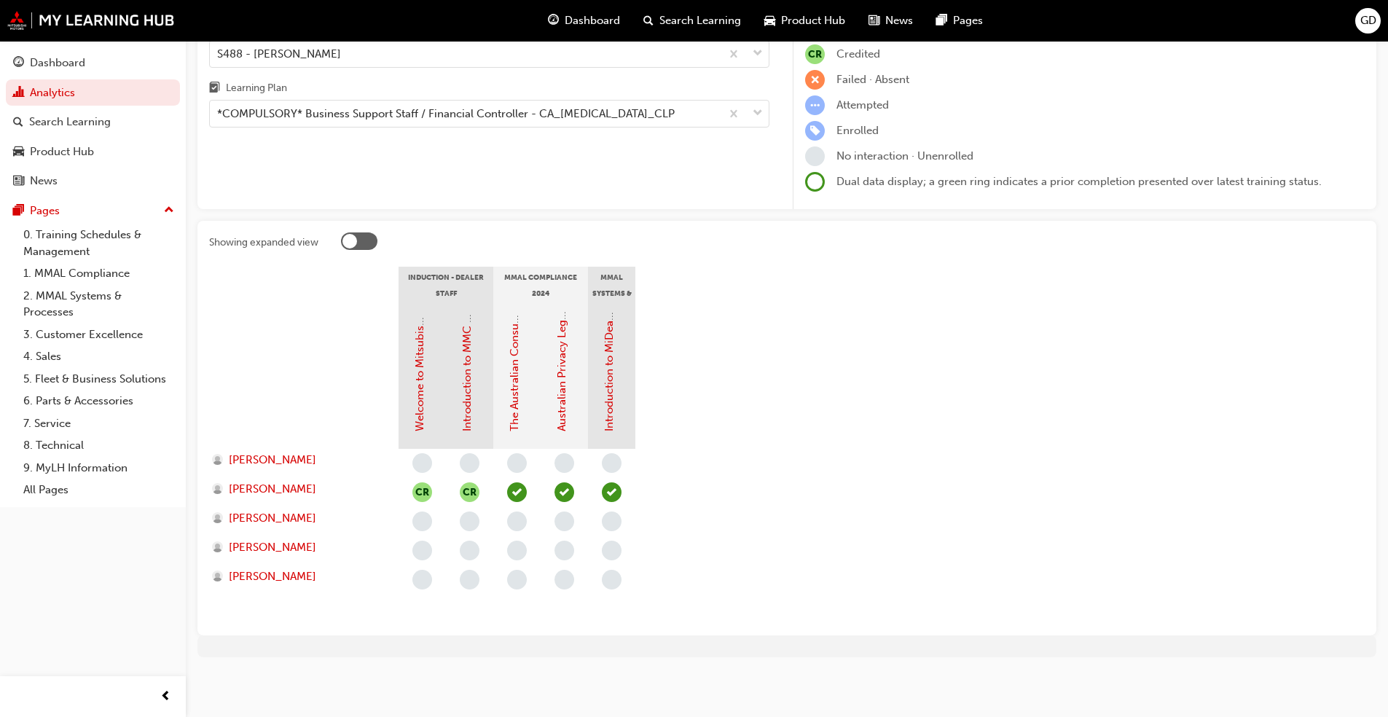
click at [353, 242] on div at bounding box center [350, 241] width 15 height 15
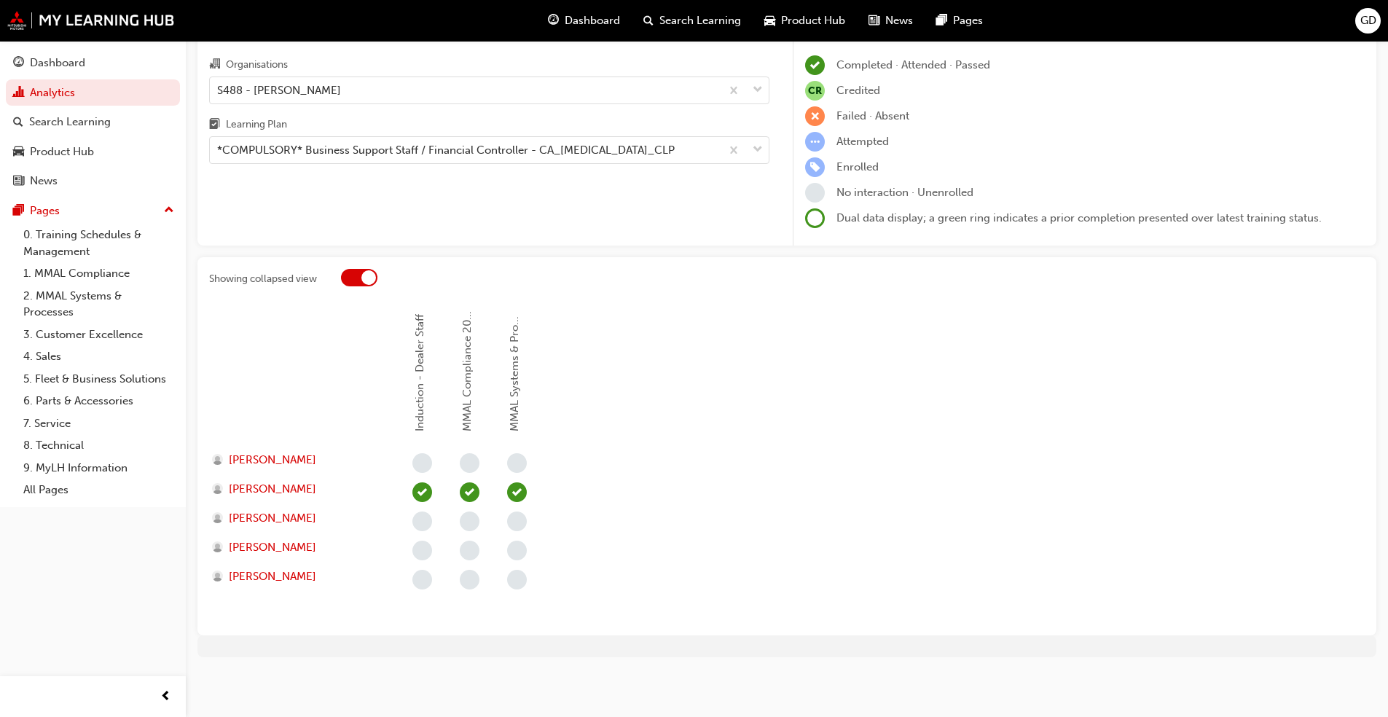
click at [362, 278] on div at bounding box center [368, 277] width 15 height 15
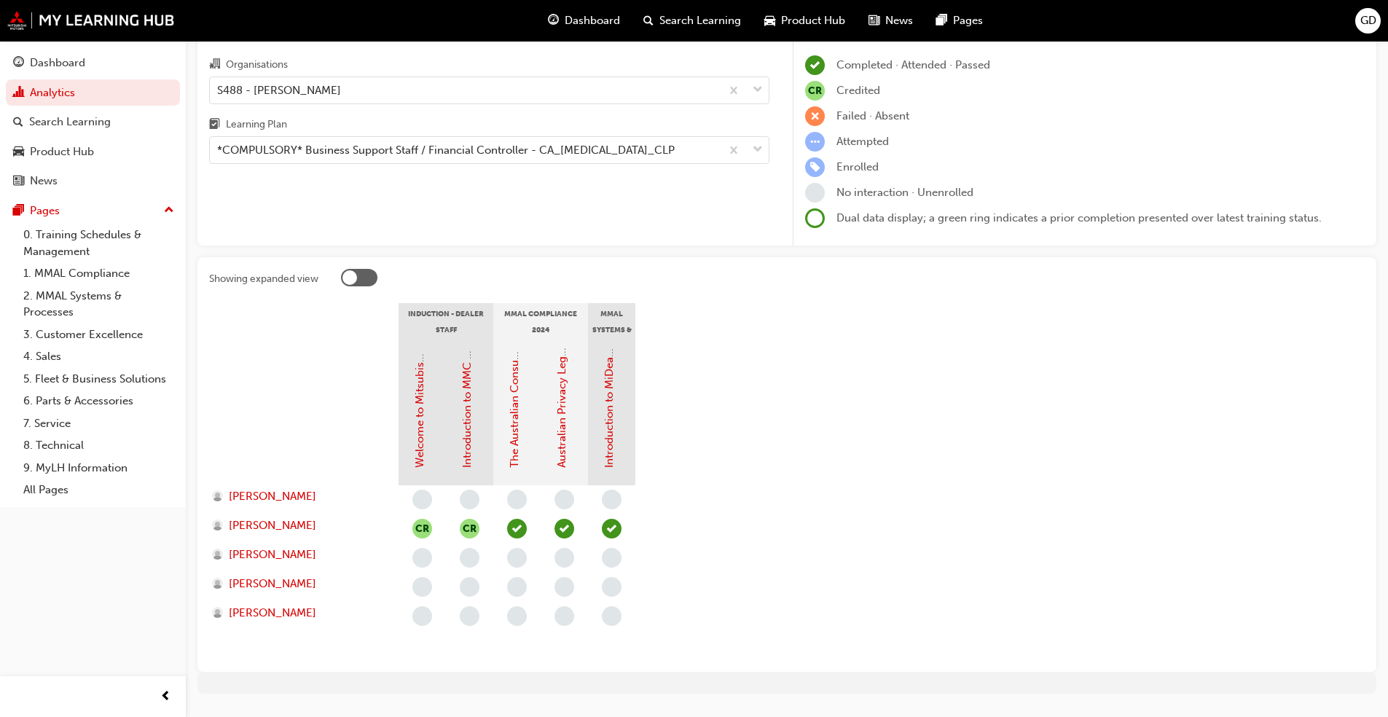
scroll to position [117, 0]
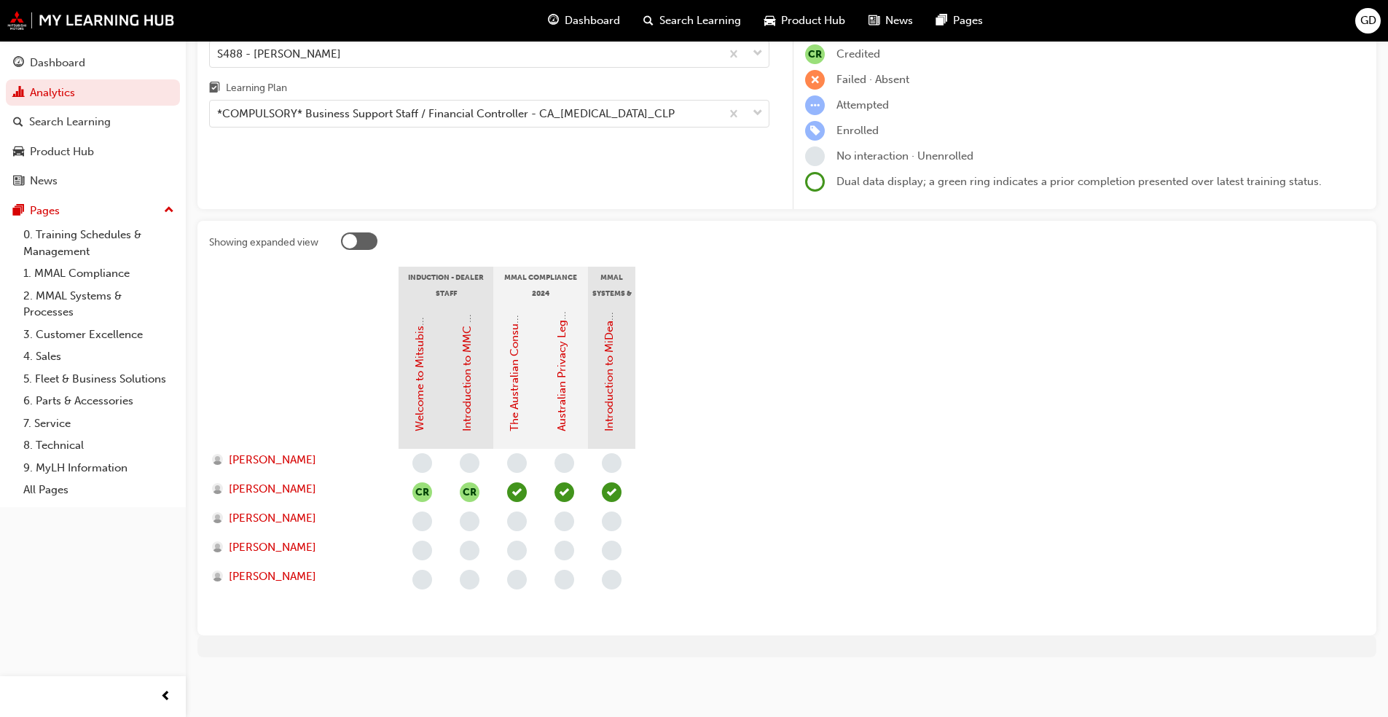
click at [351, 240] on div at bounding box center [350, 241] width 15 height 15
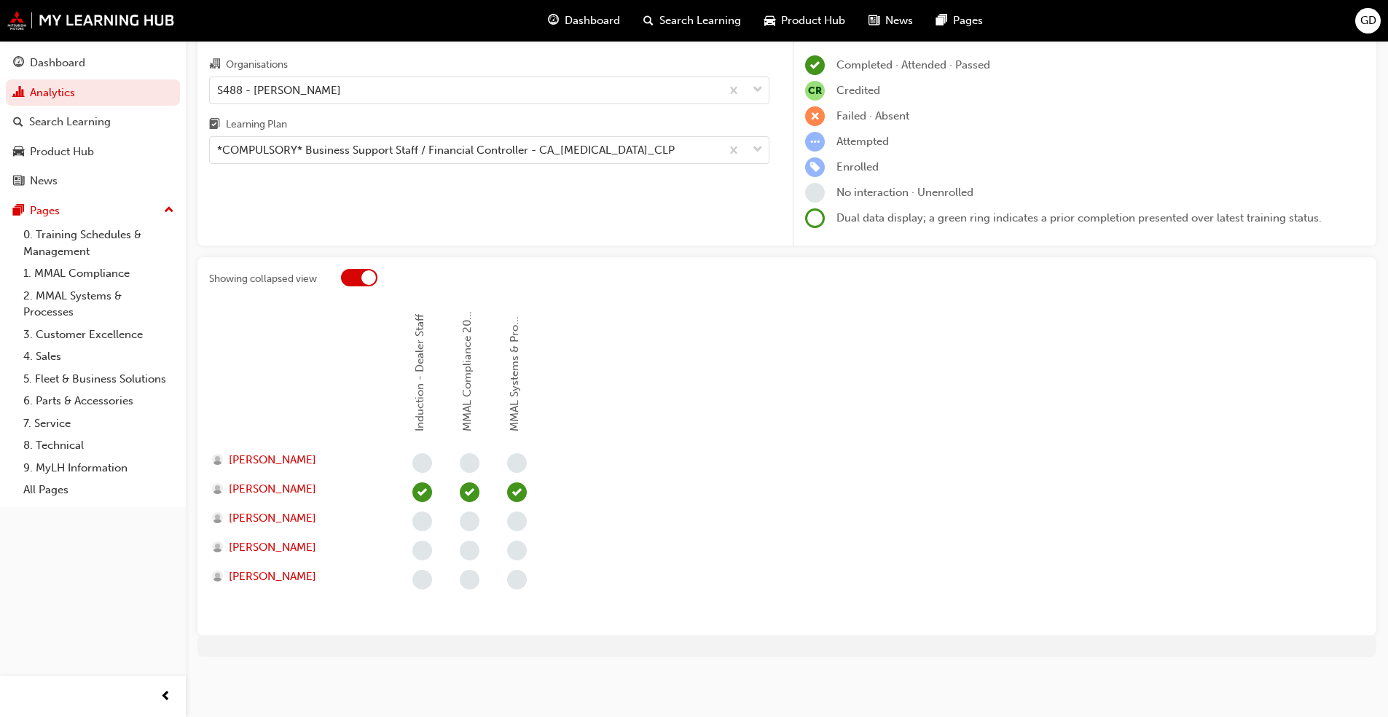
scroll to position [80, 0]
click at [351, 240] on div "Gap Report Organisations S488 - Agostino Mitsubishi Learning Plan *COMPULSORY* …" at bounding box center [489, 131] width 584 height 230
click at [367, 278] on div at bounding box center [368, 277] width 15 height 15
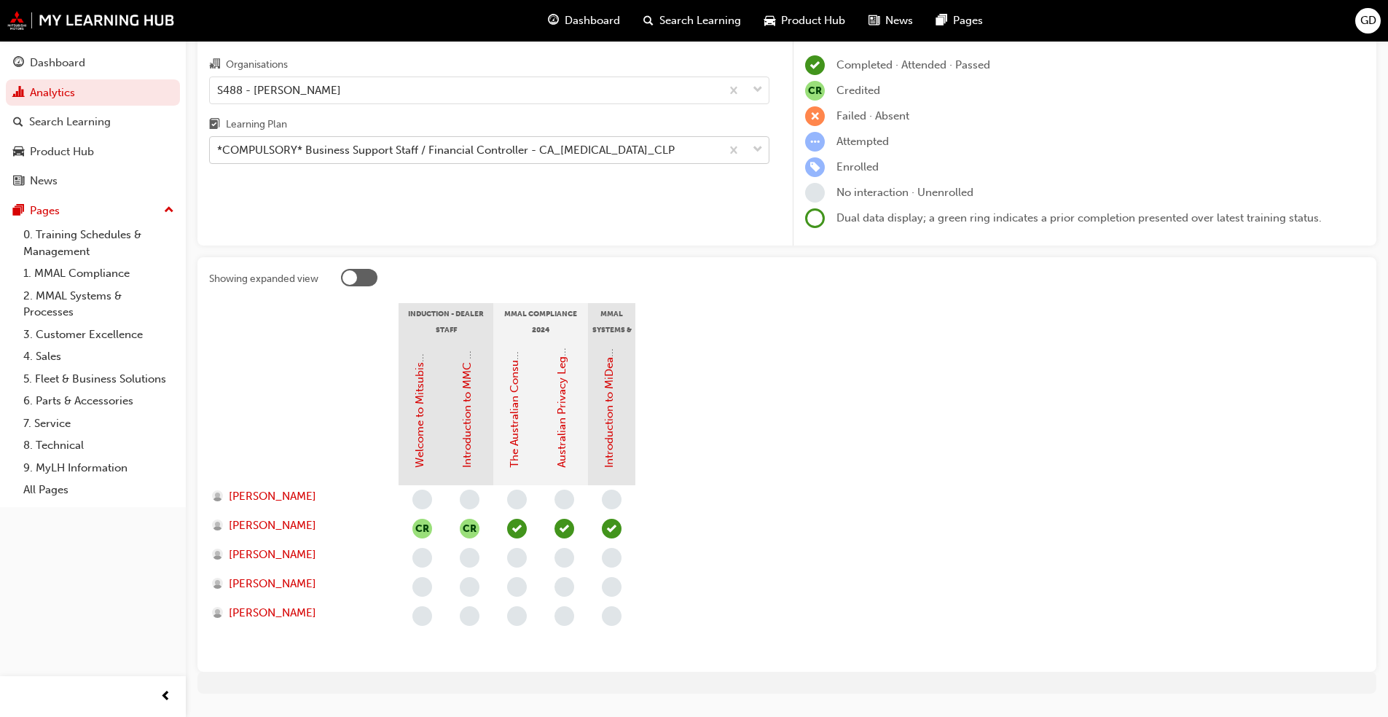
click at [717, 145] on span "down-icon" at bounding box center [758, 150] width 10 height 19
click at [219, 145] on input "Learning Plan *COMPULSORY* Business Support Staff / Financial Controller - CA_B…" at bounding box center [217, 150] width 1 height 12
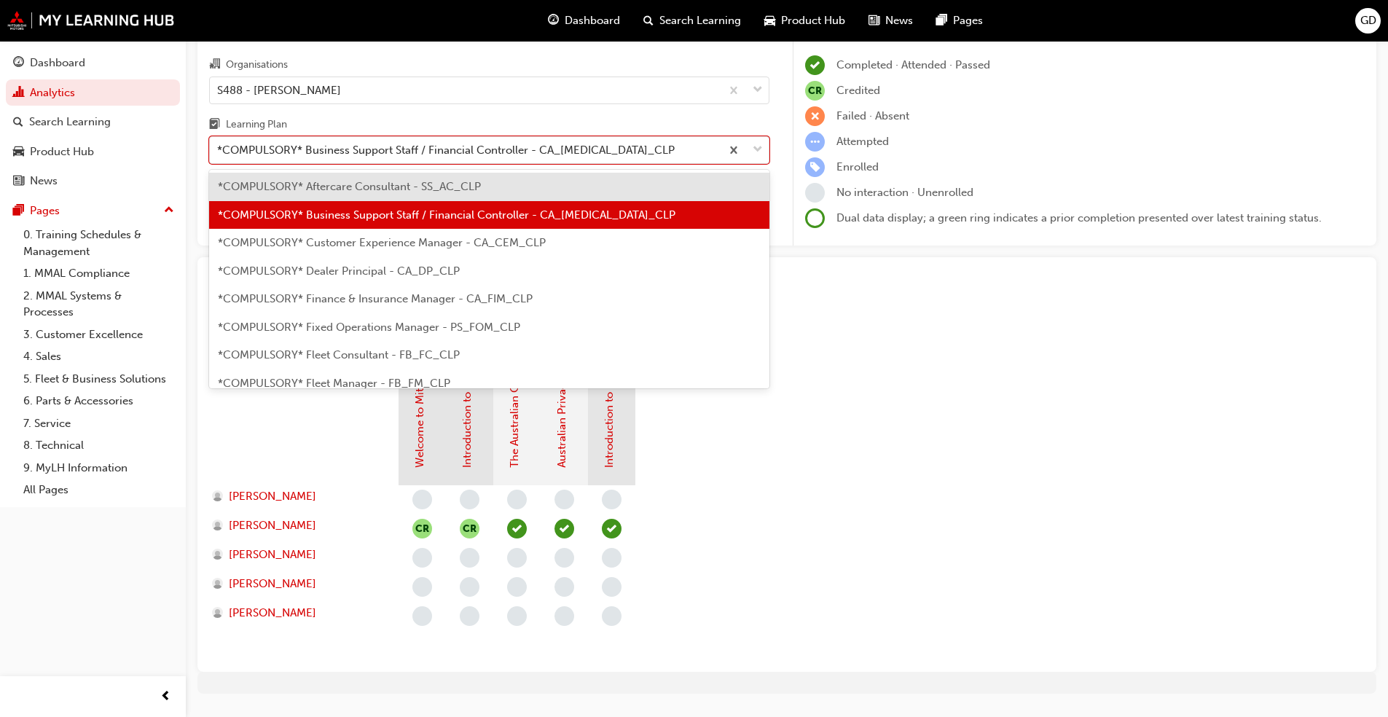
click at [412, 248] on span "*COMPULSORY* Customer Experience Manager - CA_CEM_CLP" at bounding box center [382, 242] width 328 height 13
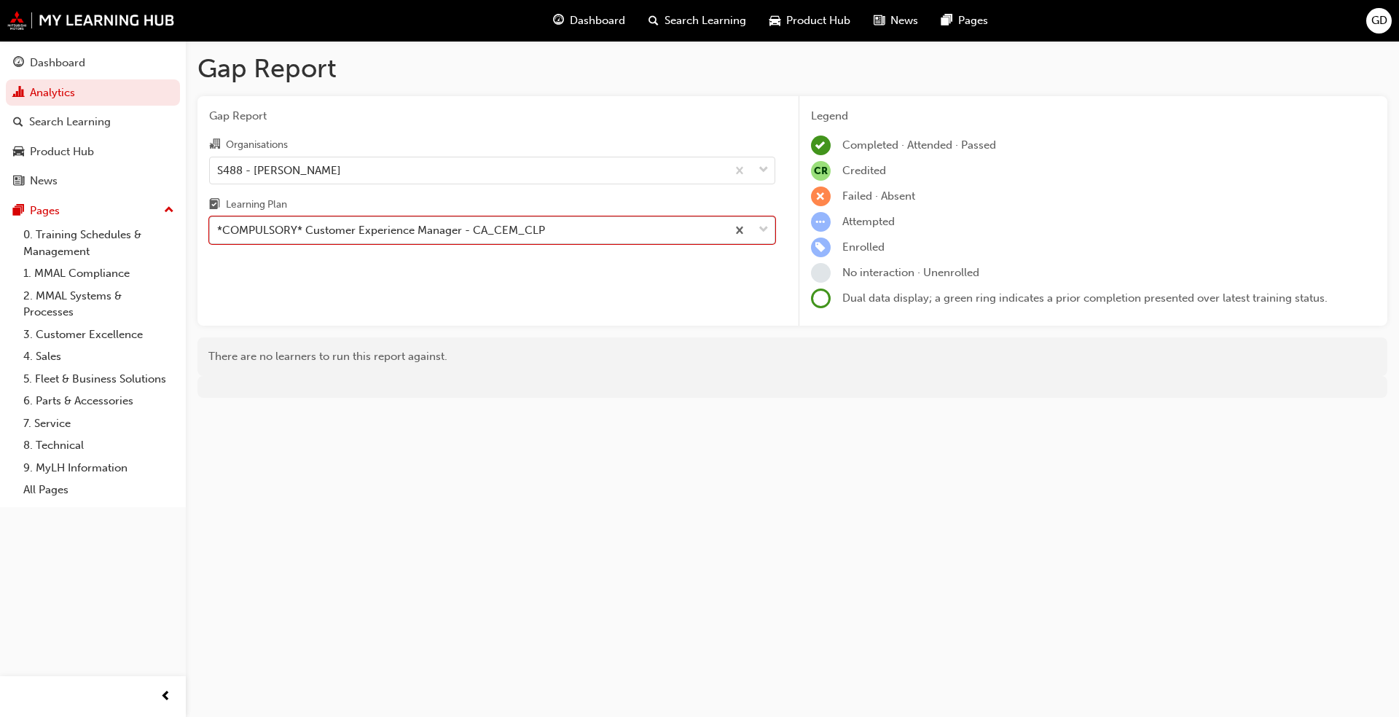
click at [638, 227] on div "*COMPULSORY* Customer Experience Manager - CA_CEM_CLP" at bounding box center [468, 231] width 517 height 26
click at [219, 227] on input "Learning Plan option *COMPULSORY* Customer Experience Manager - CA_CEM_CLP, sel…" at bounding box center [217, 230] width 1 height 12
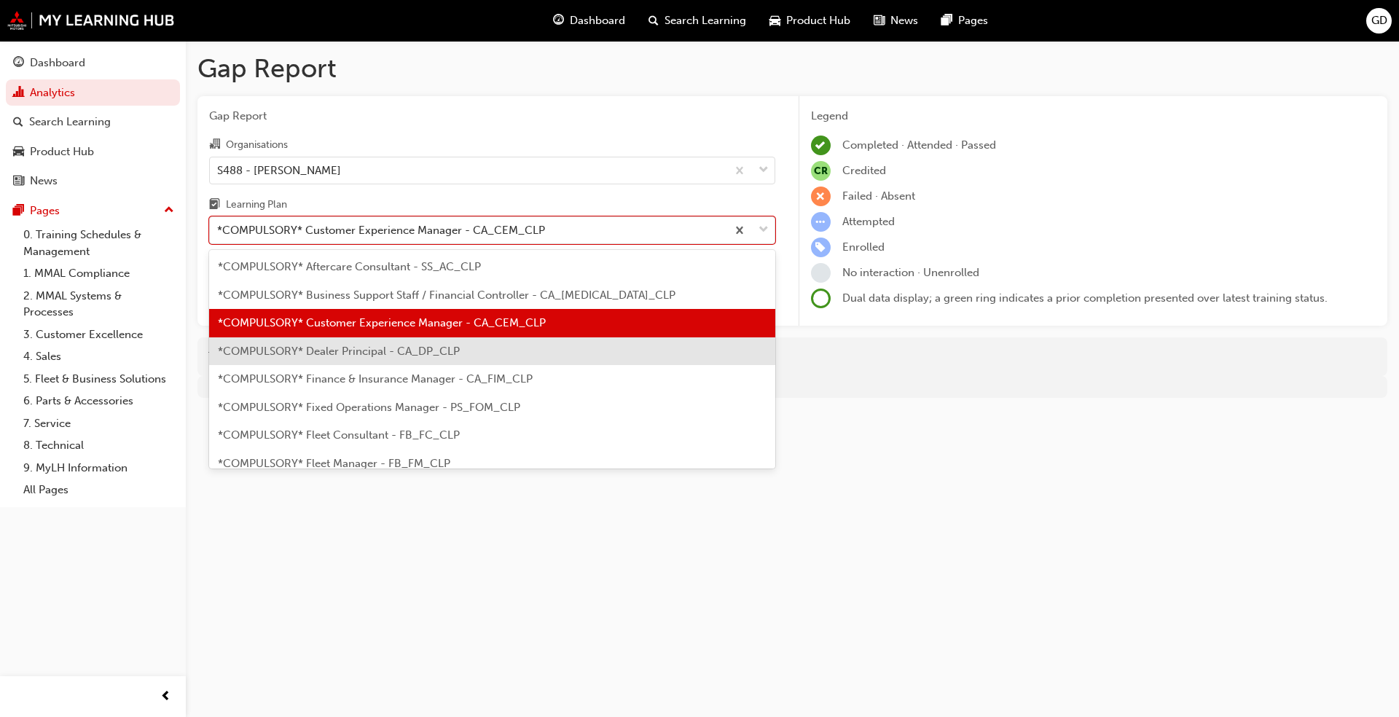
click at [434, 350] on span "*COMPULSORY* Dealer Principal - CA_DP_CLP" at bounding box center [339, 351] width 242 height 13
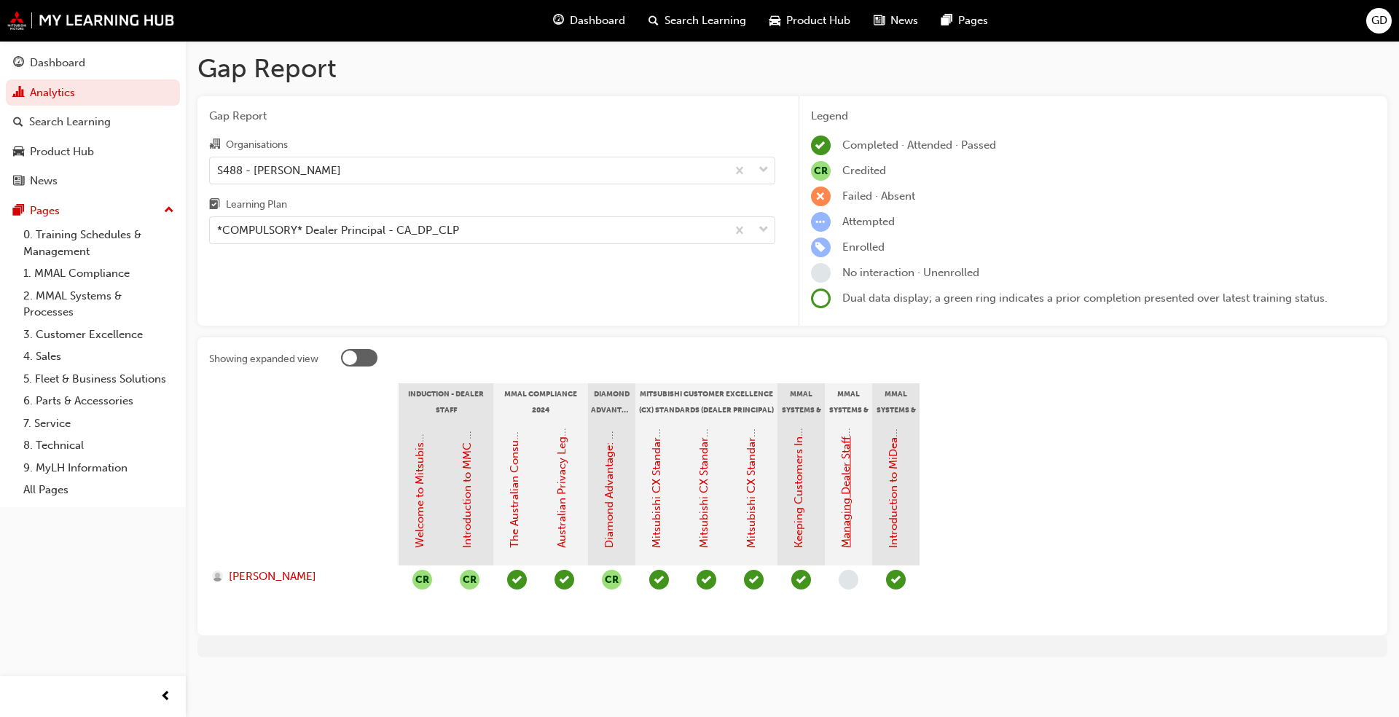
click at [717, 489] on link "Managing Dealer Staff SAP Records" at bounding box center [846, 459] width 13 height 178
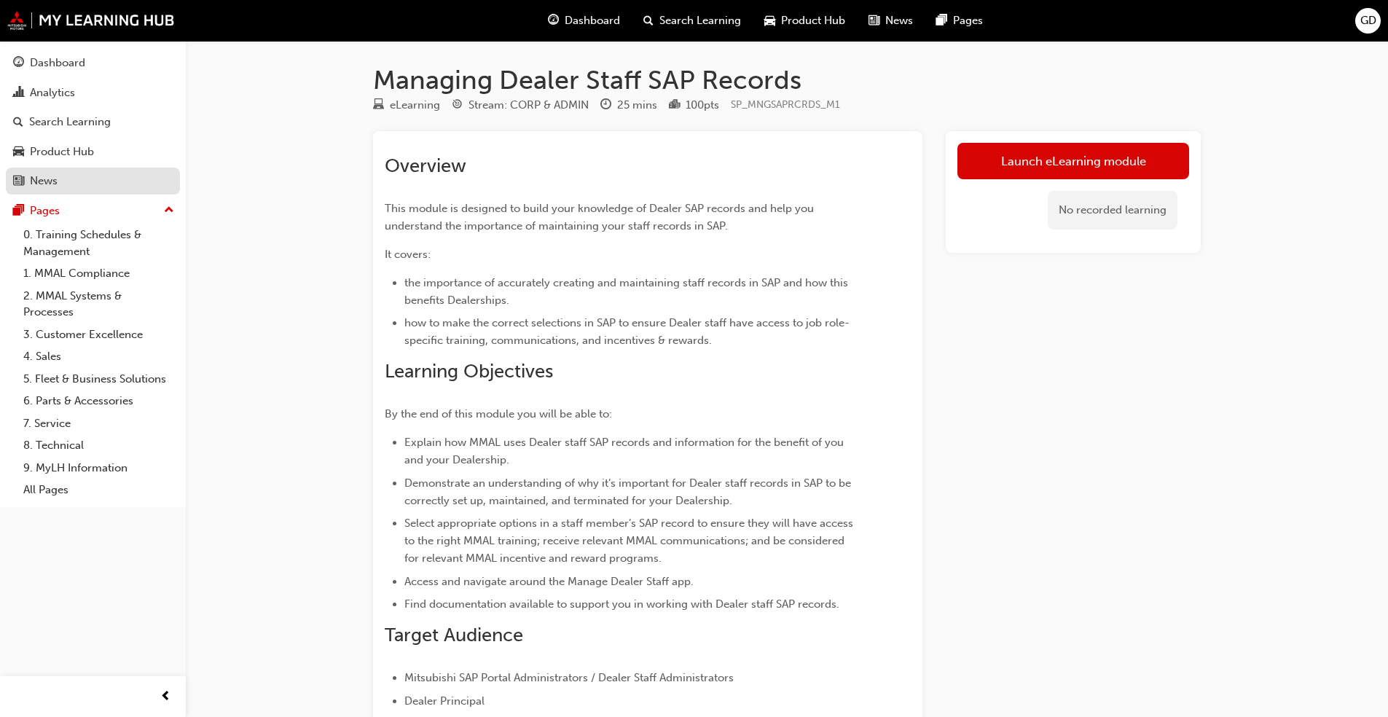
click at [48, 183] on div "News" at bounding box center [44, 181] width 28 height 17
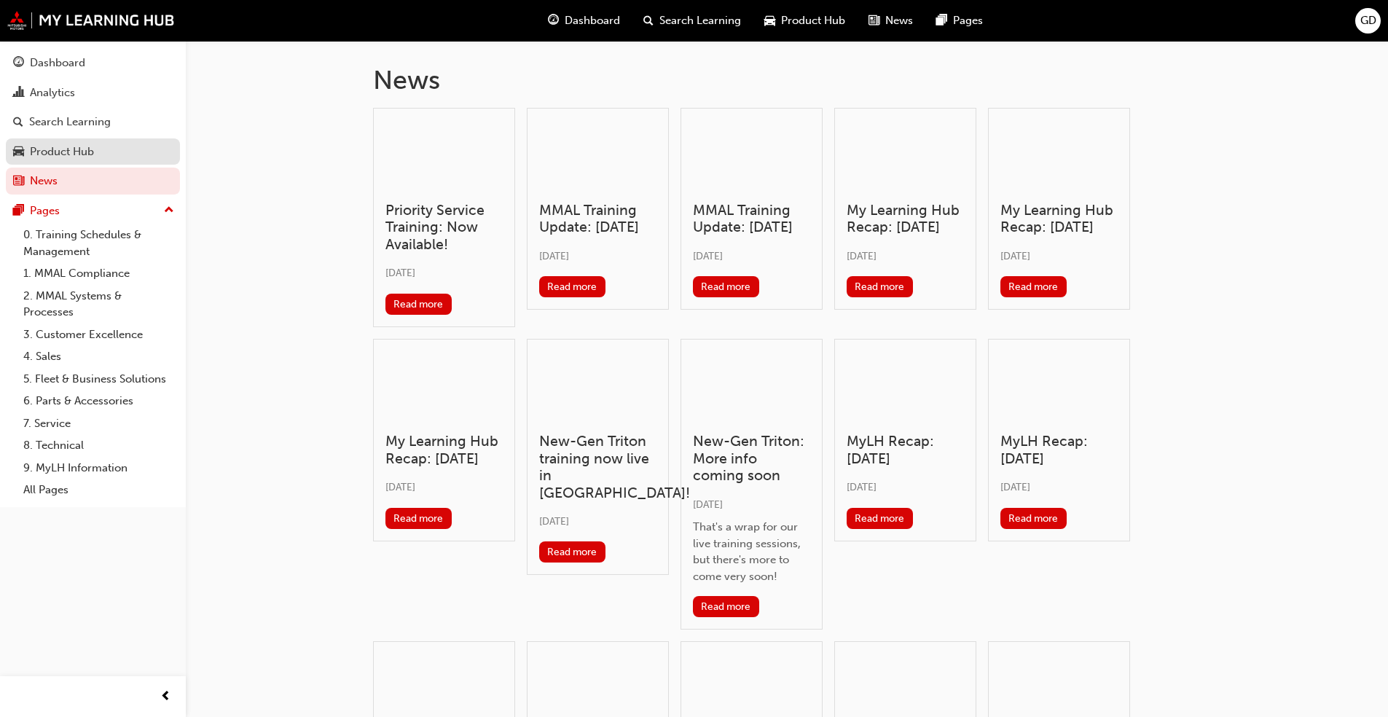
click at [49, 146] on div "Product Hub" at bounding box center [62, 152] width 64 height 17
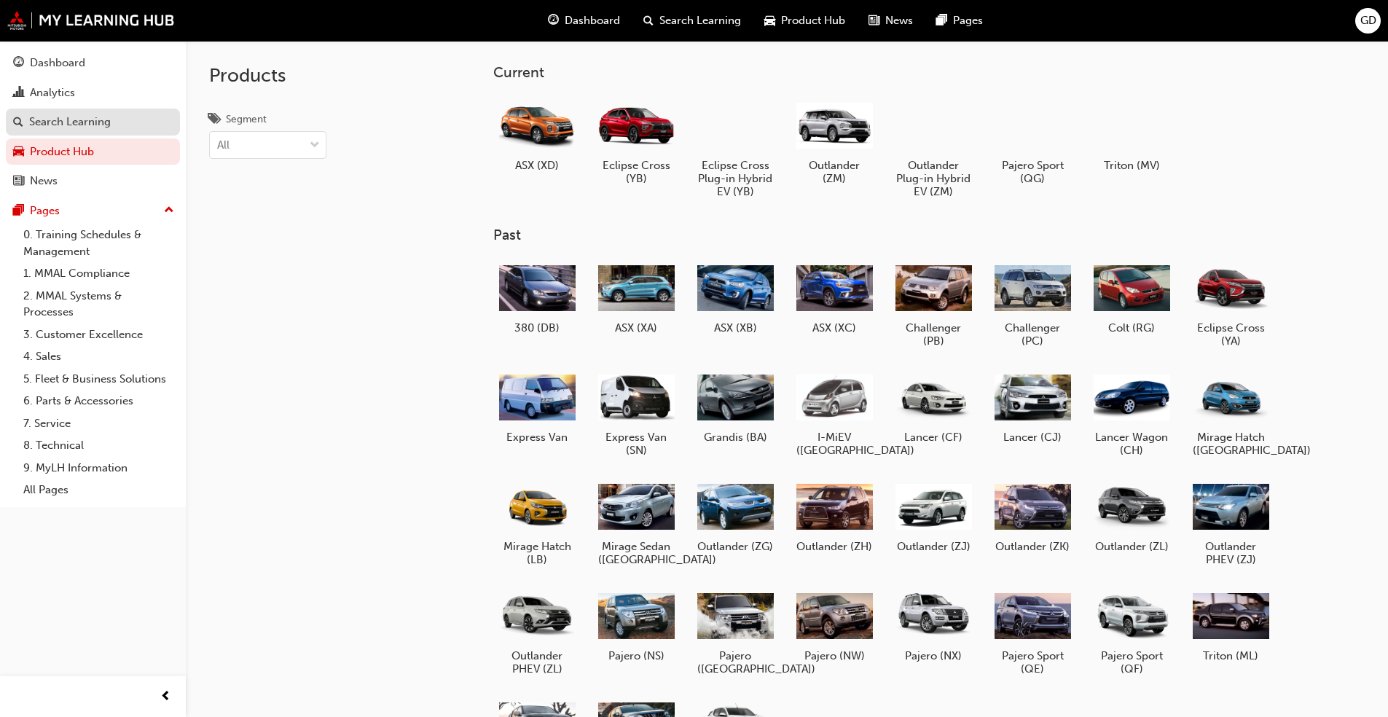
click at [61, 123] on div "Search Learning" at bounding box center [70, 122] width 82 height 17
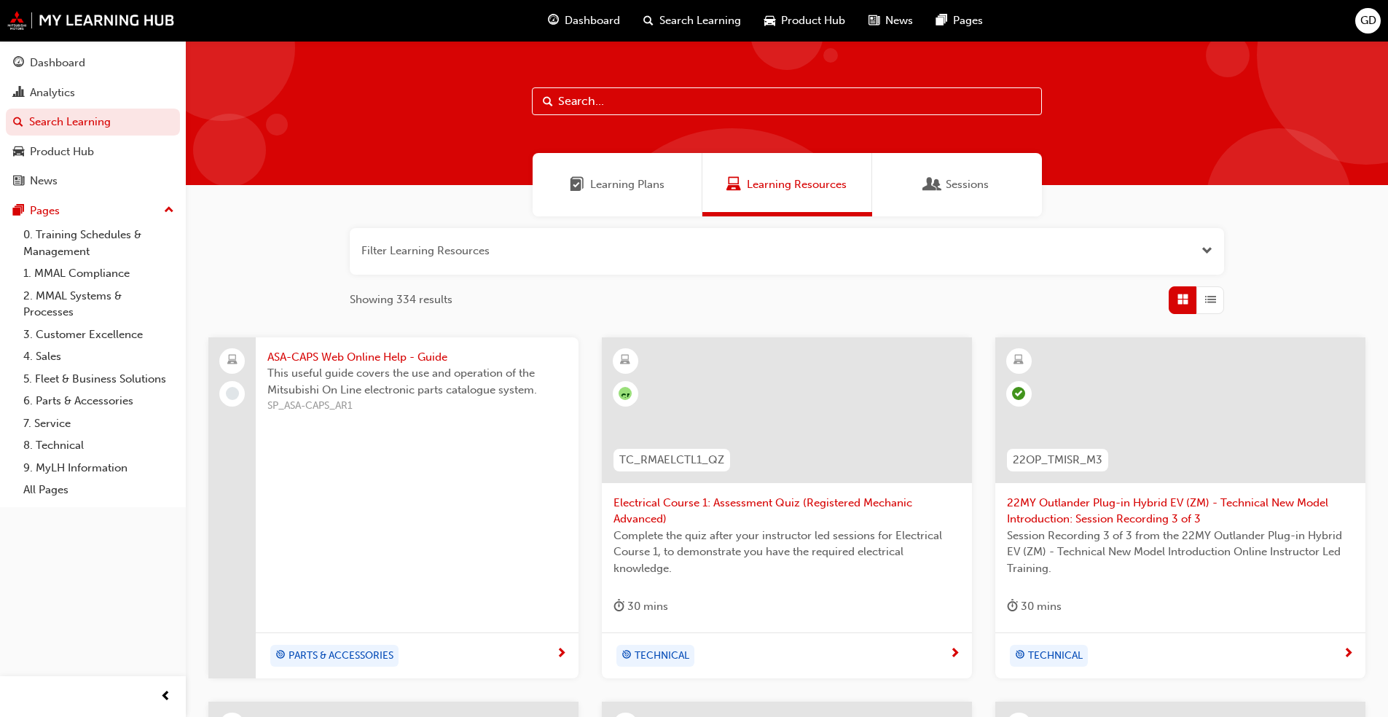
click at [717, 184] on span "Sessions" at bounding box center [967, 184] width 43 height 17
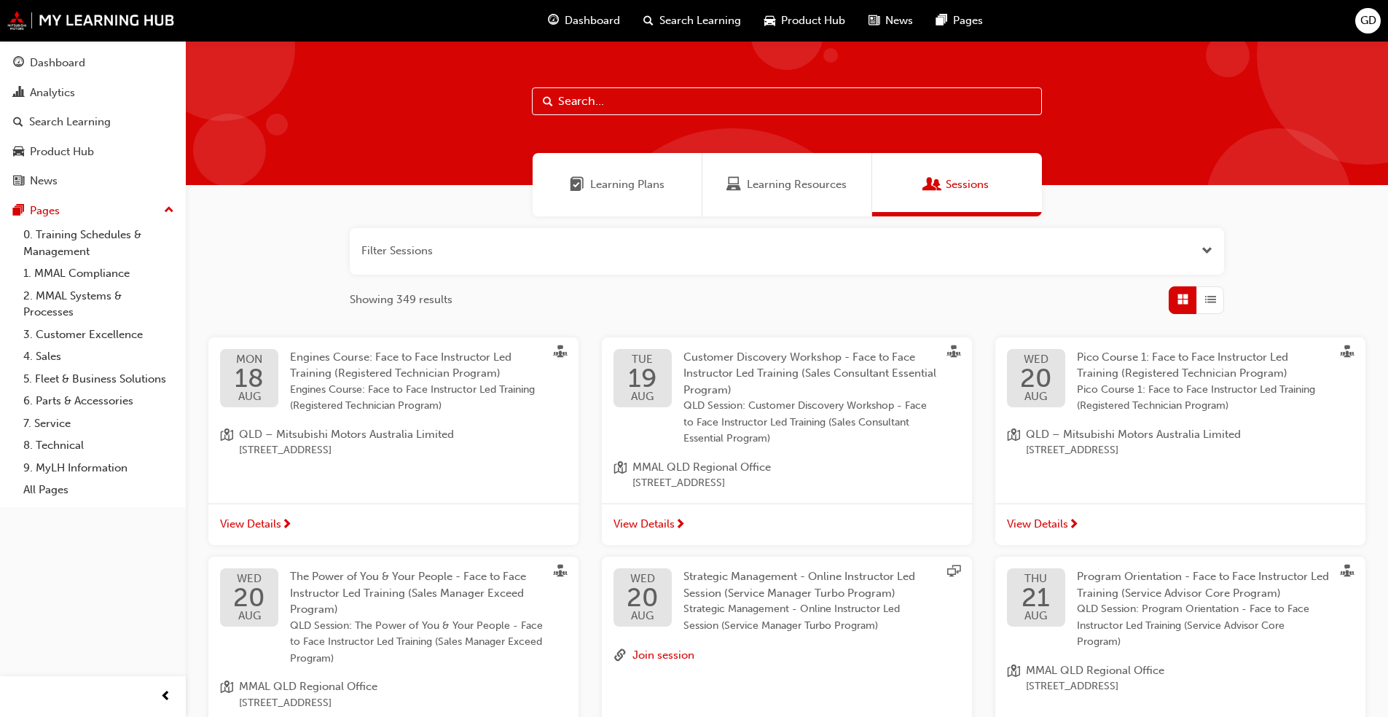
click at [630, 184] on span "Learning Plans" at bounding box center [627, 184] width 74 height 17
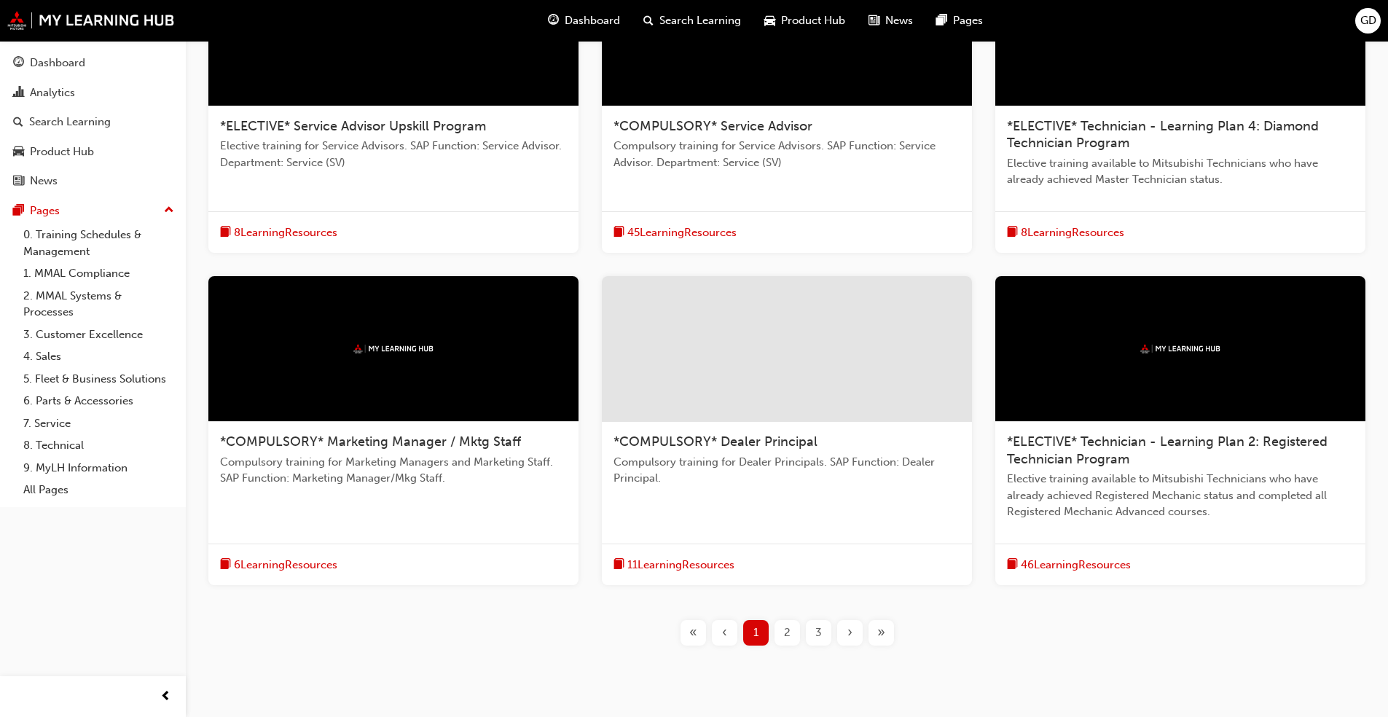
scroll to position [423, 0]
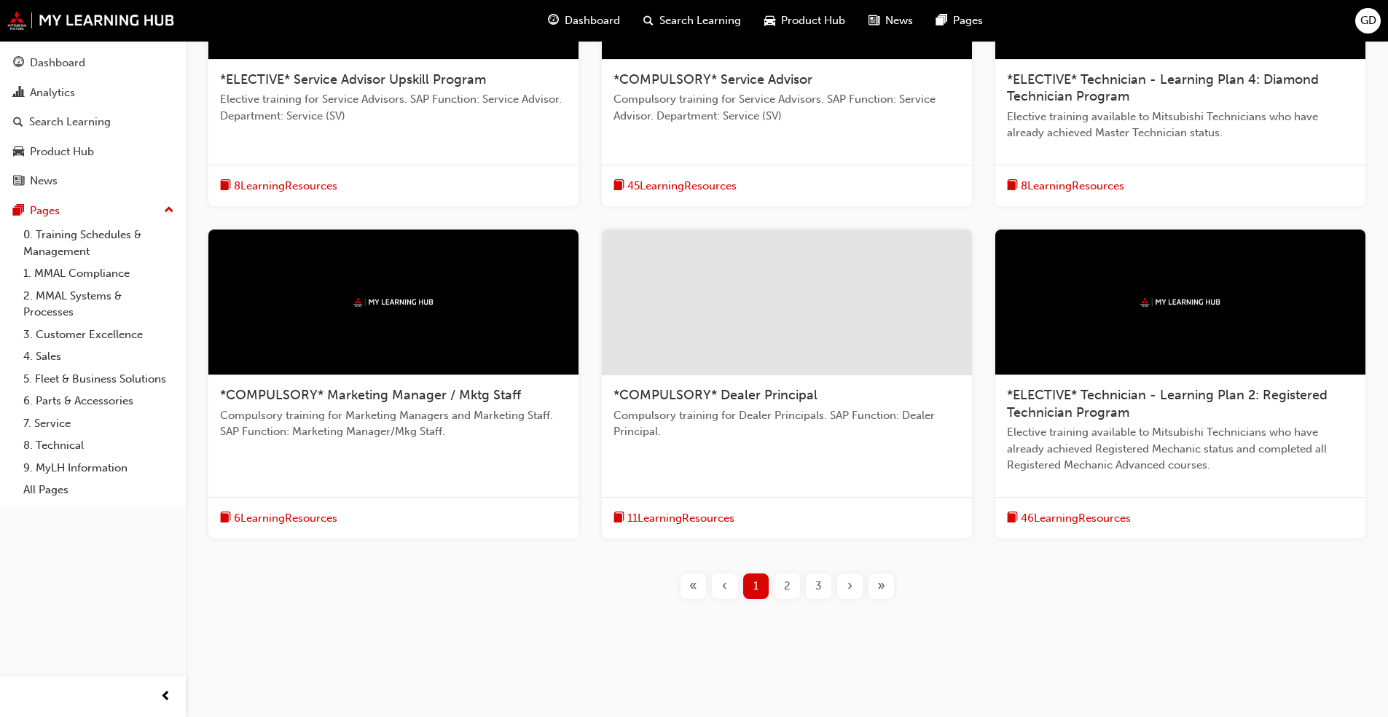
click at [717, 324] on div at bounding box center [787, 303] width 370 height 146
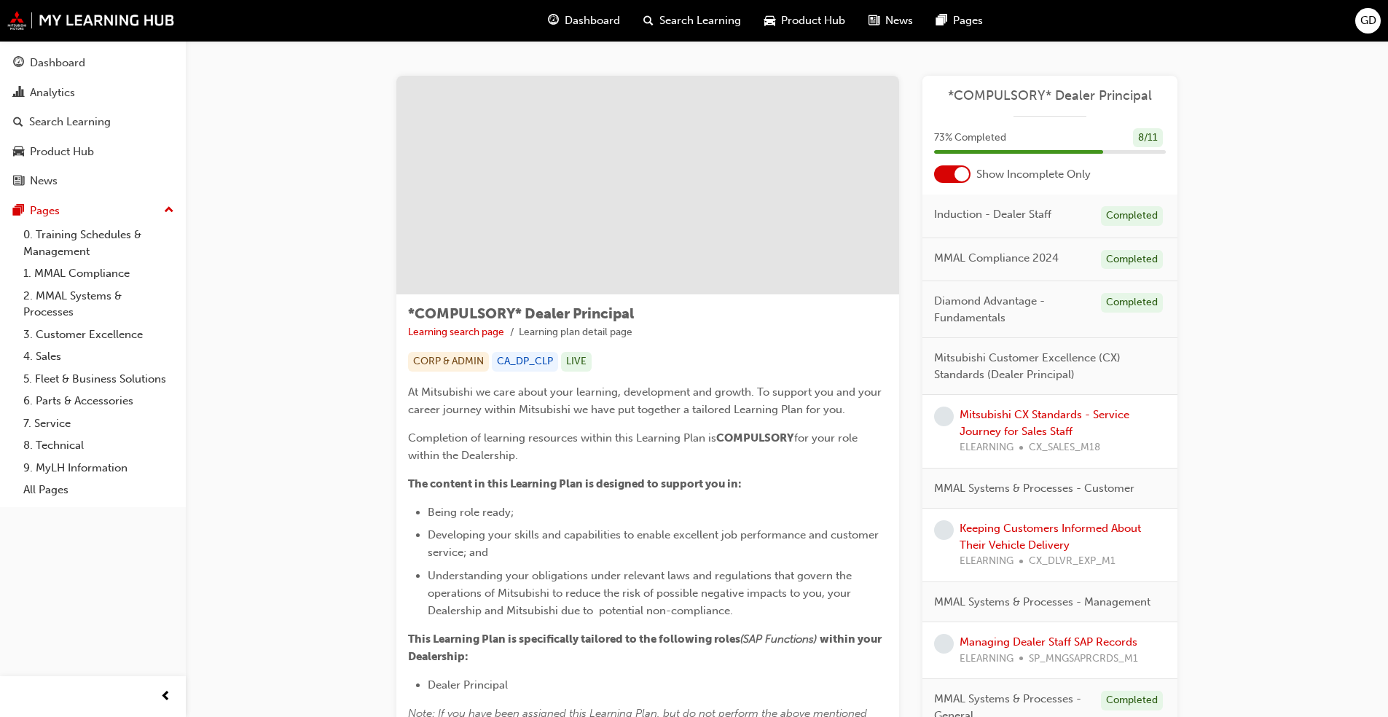
click at [717, 415] on span "learningRecordVerb_NONE-icon" at bounding box center [944, 417] width 20 height 20
click at [50, 64] on div "Dashboard" at bounding box center [57, 63] width 55 height 17
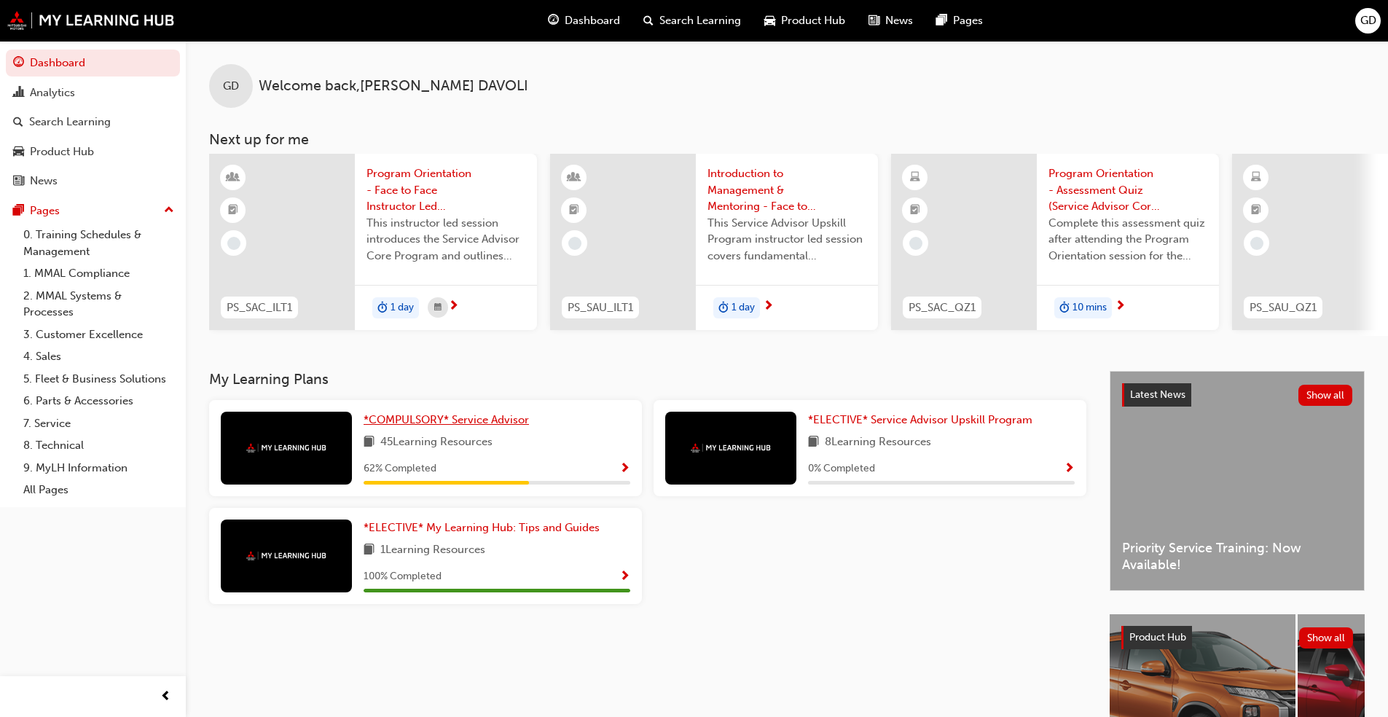
click at [519, 426] on span "*COMPULSORY* Service Advisor" at bounding box center [446, 419] width 165 height 13
